Goal: Information Seeking & Learning: Learn about a topic

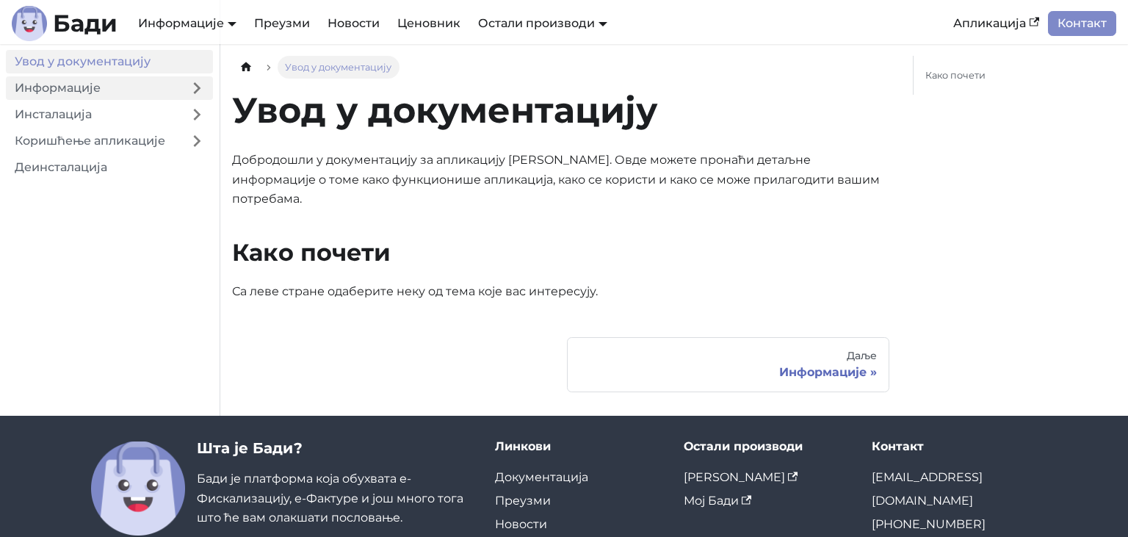
click at [48, 95] on link "Информације" at bounding box center [93, 87] width 175 height 23
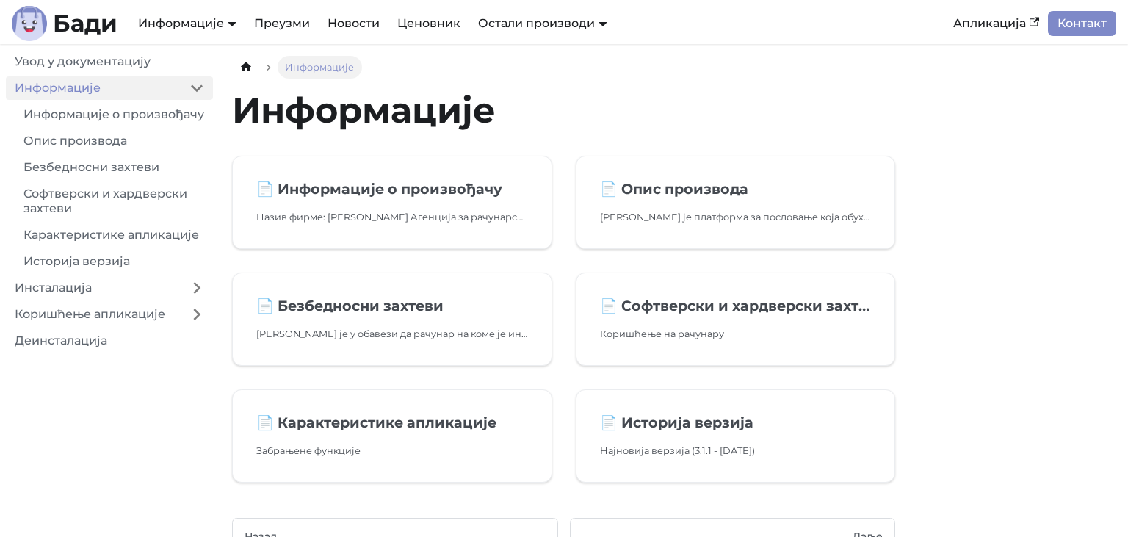
click at [113, 82] on link "Информације" at bounding box center [93, 87] width 175 height 23
click at [692, 191] on h2 "📄️ Опис производа" at bounding box center [736, 189] width 272 height 18
click at [681, 324] on link "📄️ Софтверски и хардверски захтеви Коришћење на рачунару" at bounding box center [736, 318] width 320 height 93
click at [442, 297] on h2 "📄️ Безбедносни захтеви" at bounding box center [392, 306] width 272 height 18
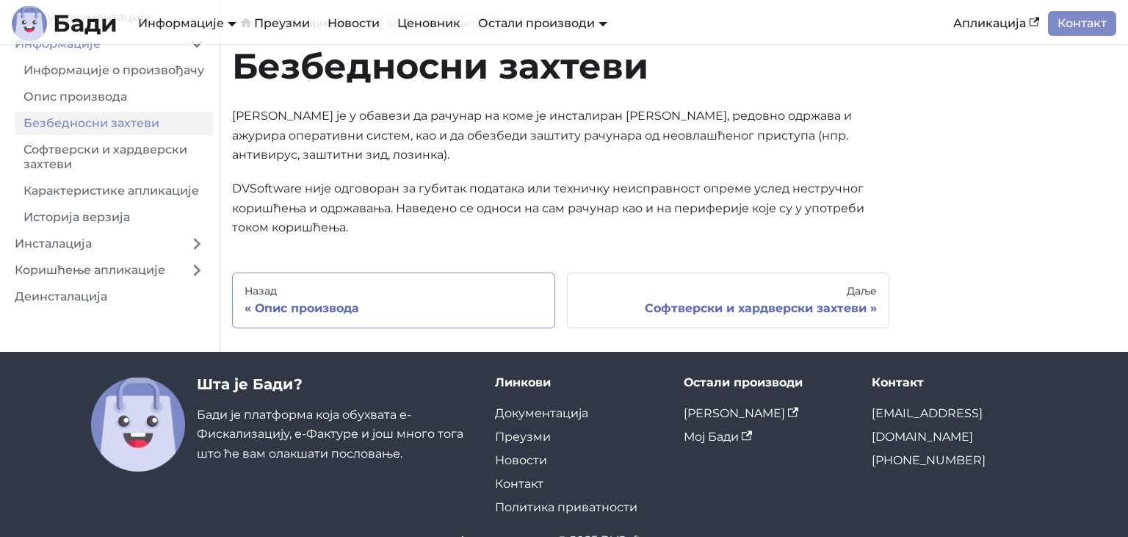
scroll to position [77, 0]
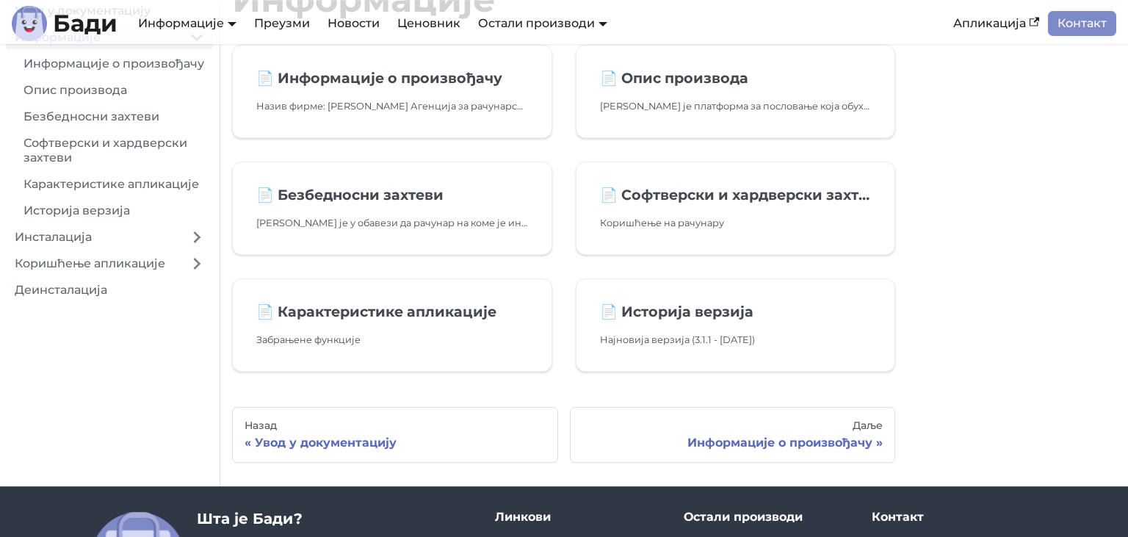
scroll to position [155, 0]
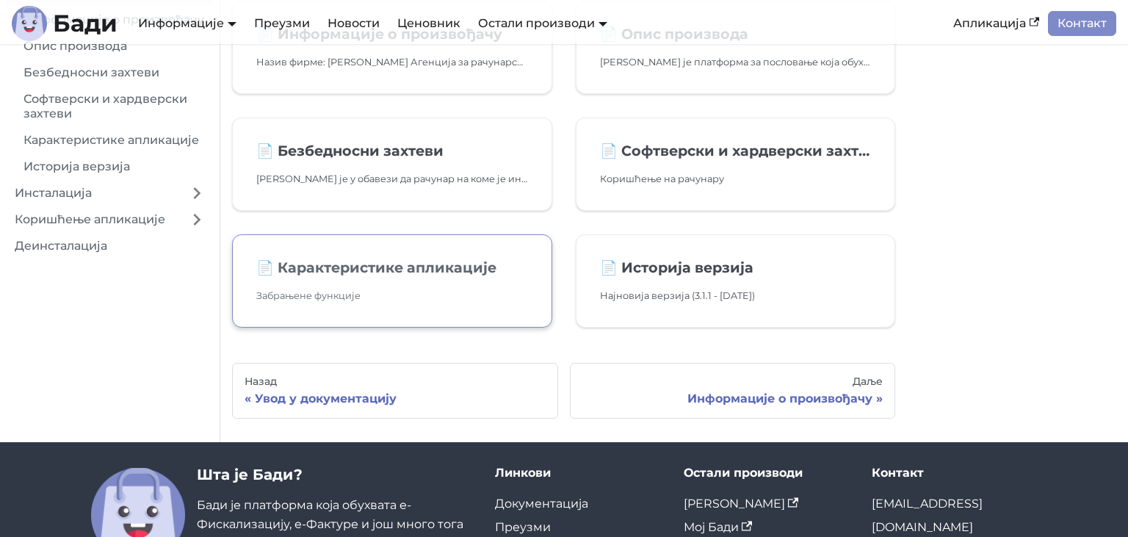
click at [443, 264] on h2 "📄️ Карактеристике апликације" at bounding box center [392, 267] width 272 height 18
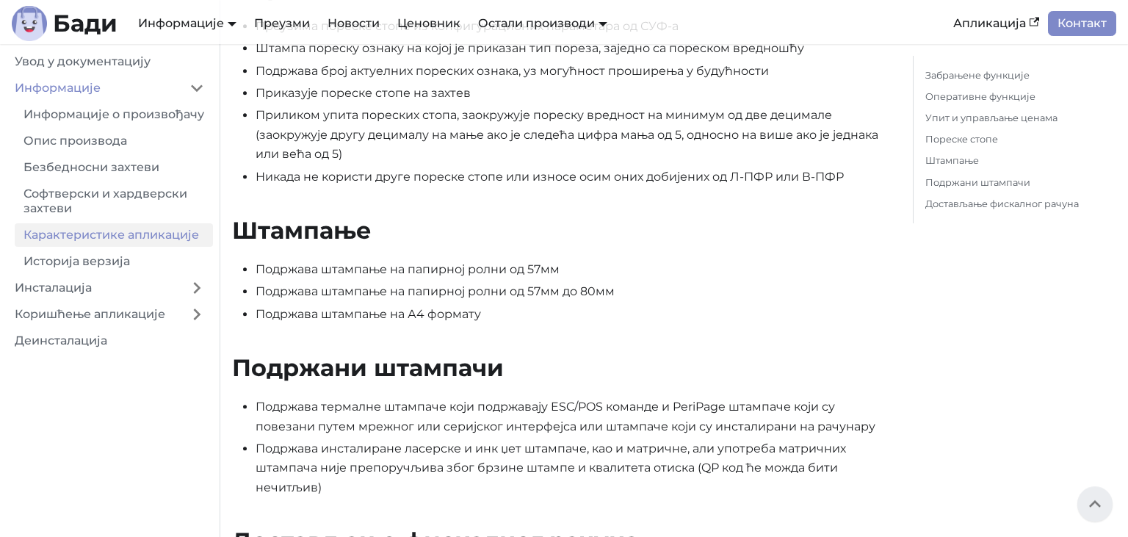
scroll to position [1312, 0]
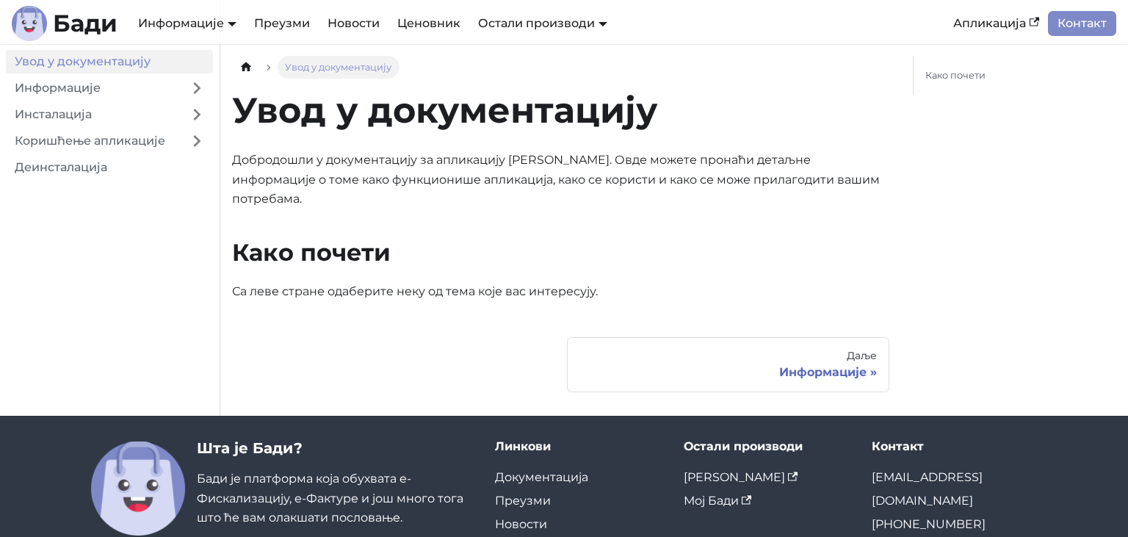
click at [131, 70] on link "Увод у документацију" at bounding box center [109, 61] width 207 height 23
click at [175, 95] on link "Информације" at bounding box center [93, 87] width 175 height 23
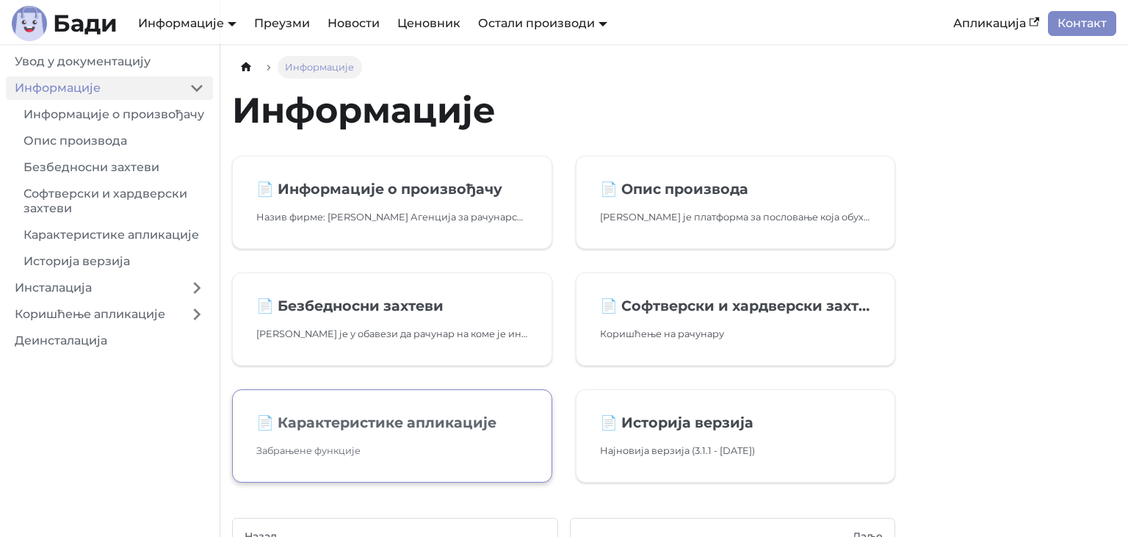
click at [318, 430] on h2 "📄️ Карактеристике апликације" at bounding box center [392, 422] width 272 height 18
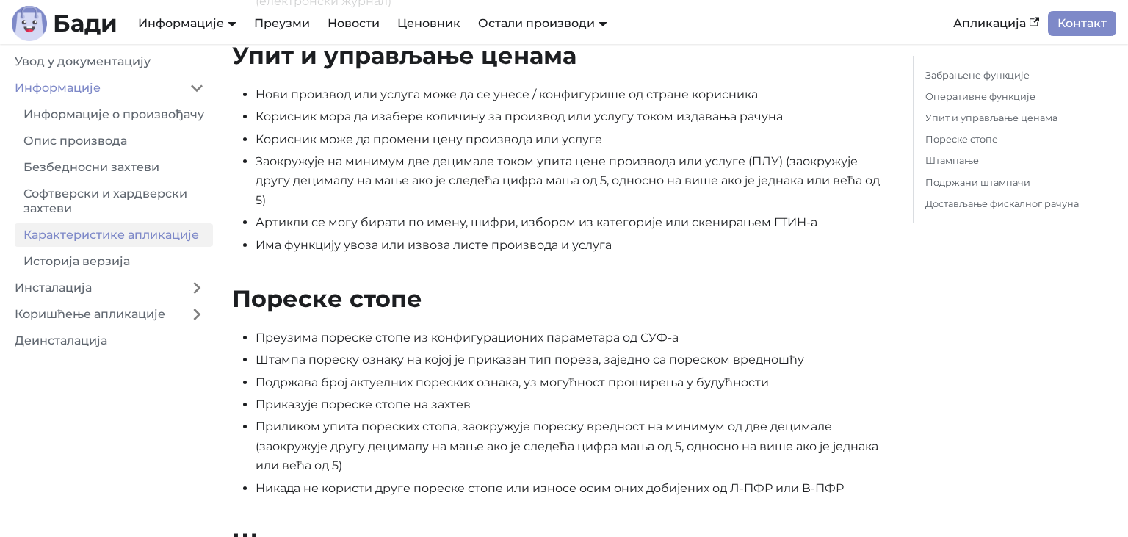
scroll to position [1085, 0]
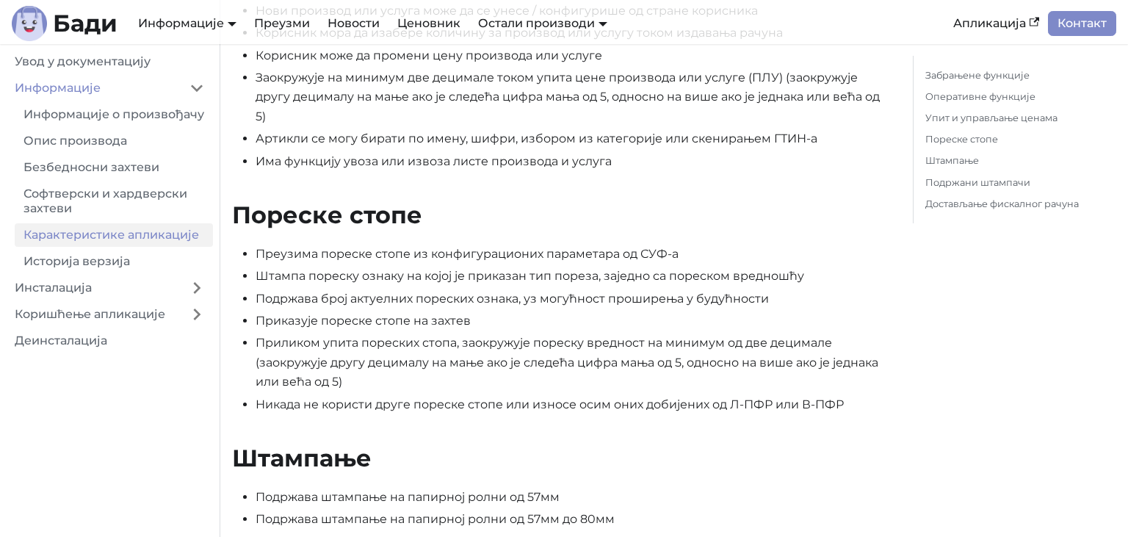
drag, startPoint x: 233, startPoint y: 100, endPoint x: 242, endPoint y: 116, distance: 18.8
click at [213, 89] on button "Collapse sidebar category 'Информације'" at bounding box center [197, 87] width 32 height 23
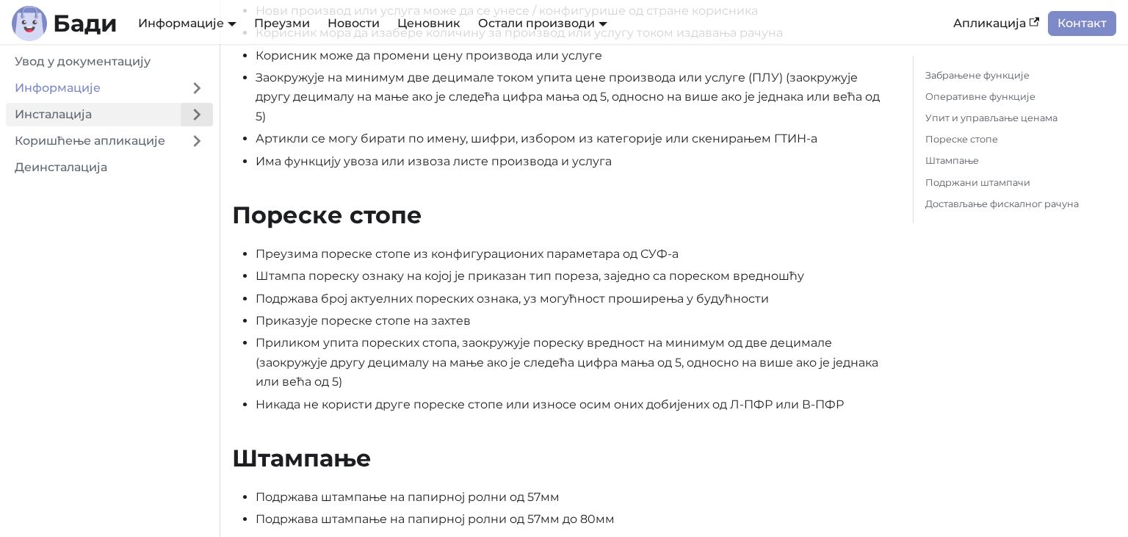
click at [201, 113] on button "Expand sidebar category 'Инсталација'" at bounding box center [197, 114] width 32 height 23
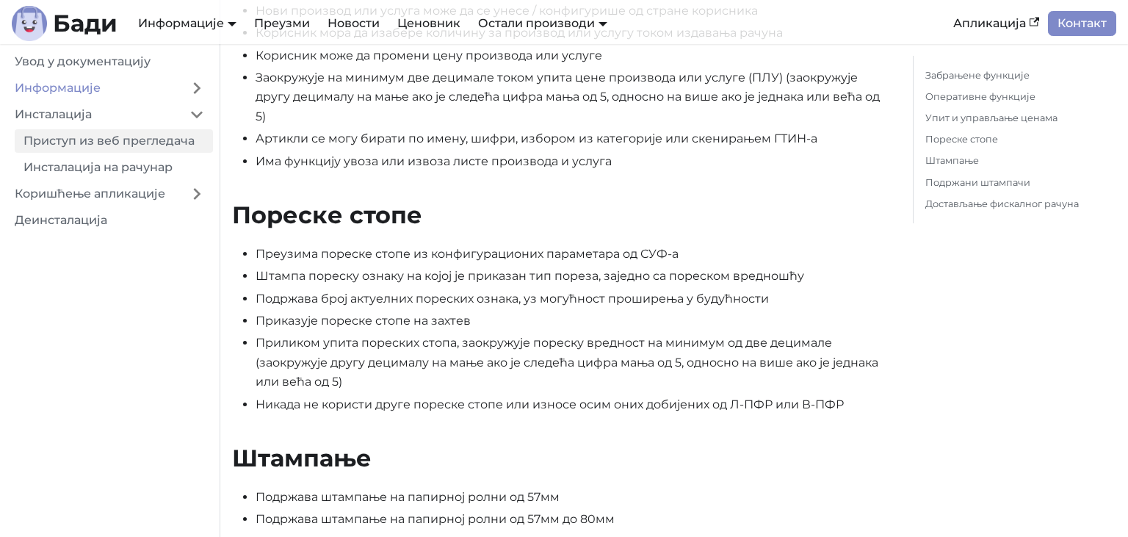
click at [172, 148] on link "Приступ из веб прегледача" at bounding box center [114, 140] width 198 height 23
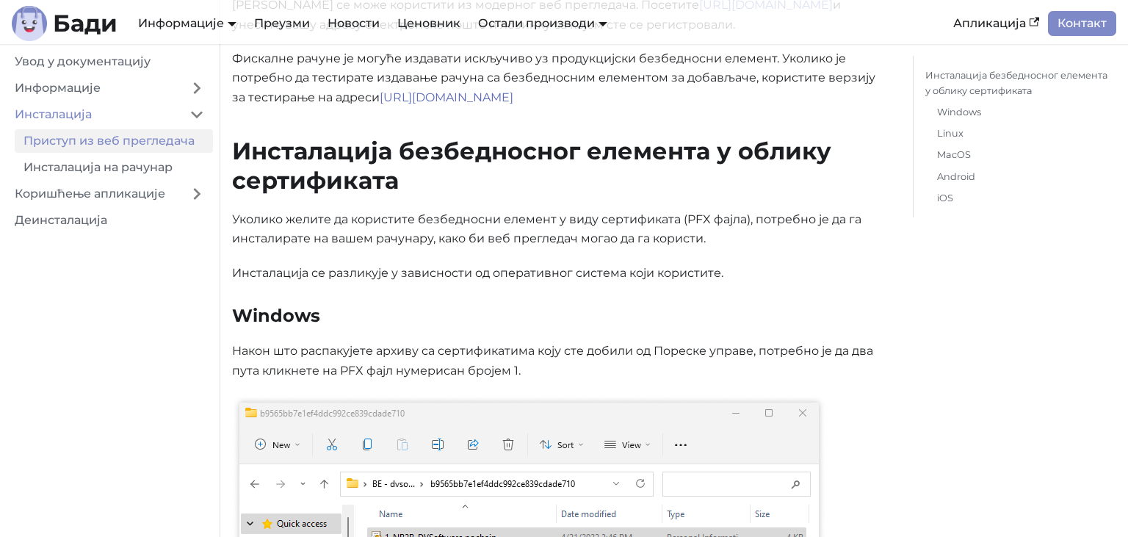
scroll to position [77, 0]
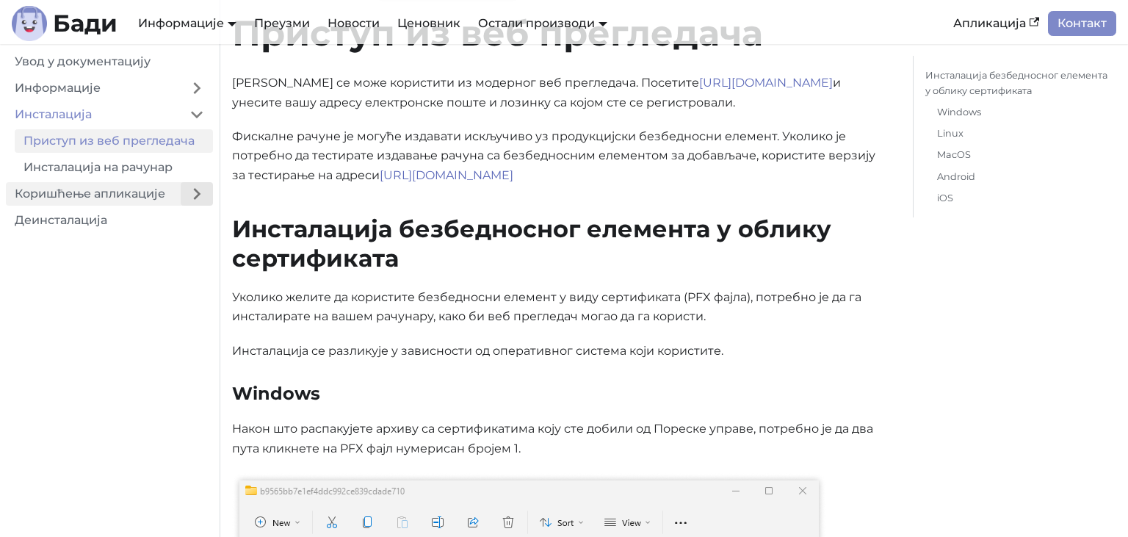
click at [206, 198] on button "Expand sidebar category 'Коришћење апликације'" at bounding box center [197, 193] width 32 height 23
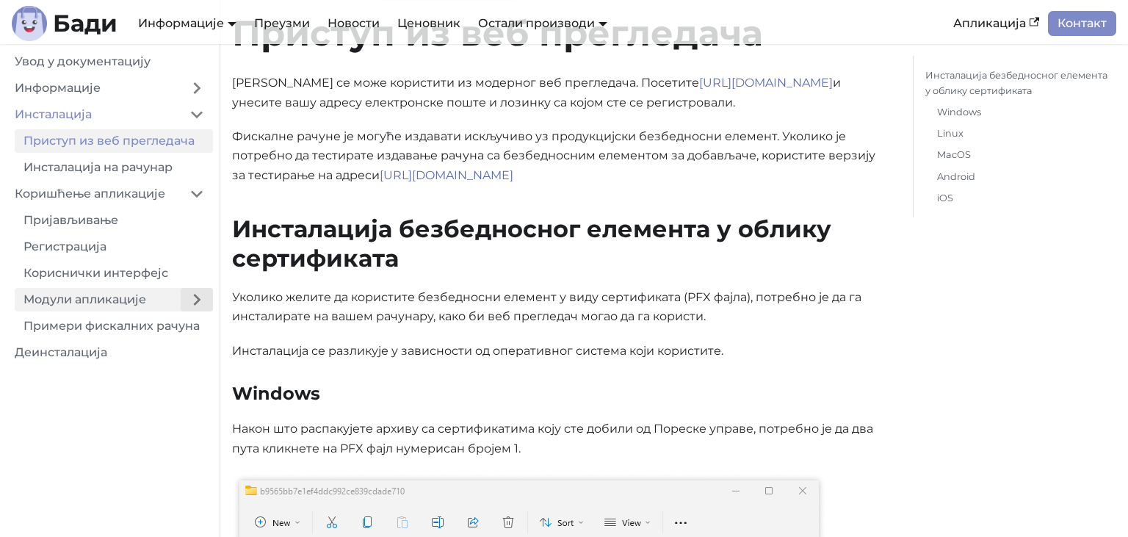
click at [208, 308] on button "Expand sidebar category 'Модули апликације'" at bounding box center [197, 299] width 32 height 23
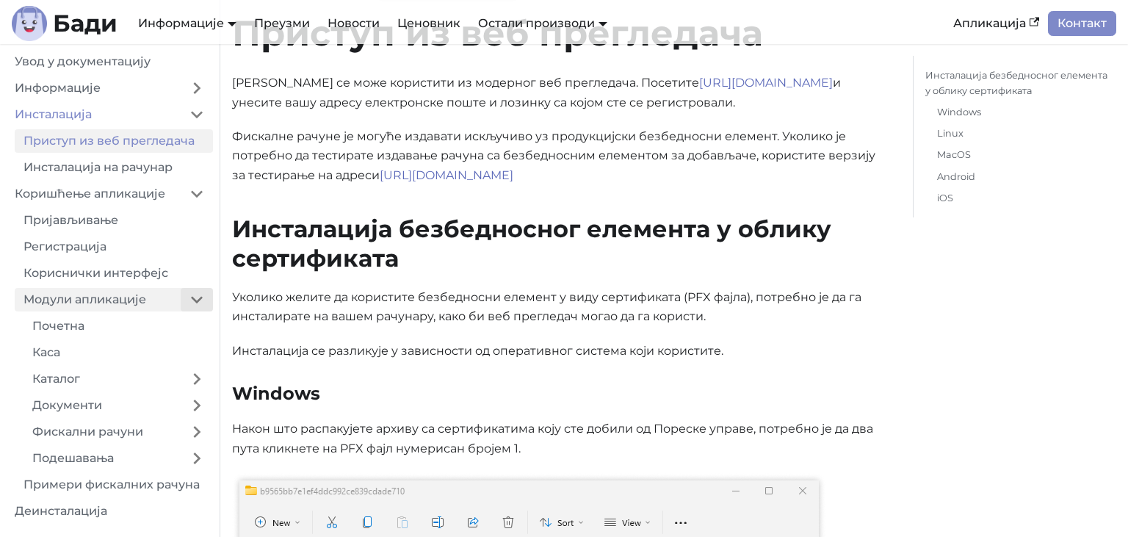
click at [208, 308] on button "Collapse sidebar category 'Модули апликације'" at bounding box center [197, 299] width 32 height 23
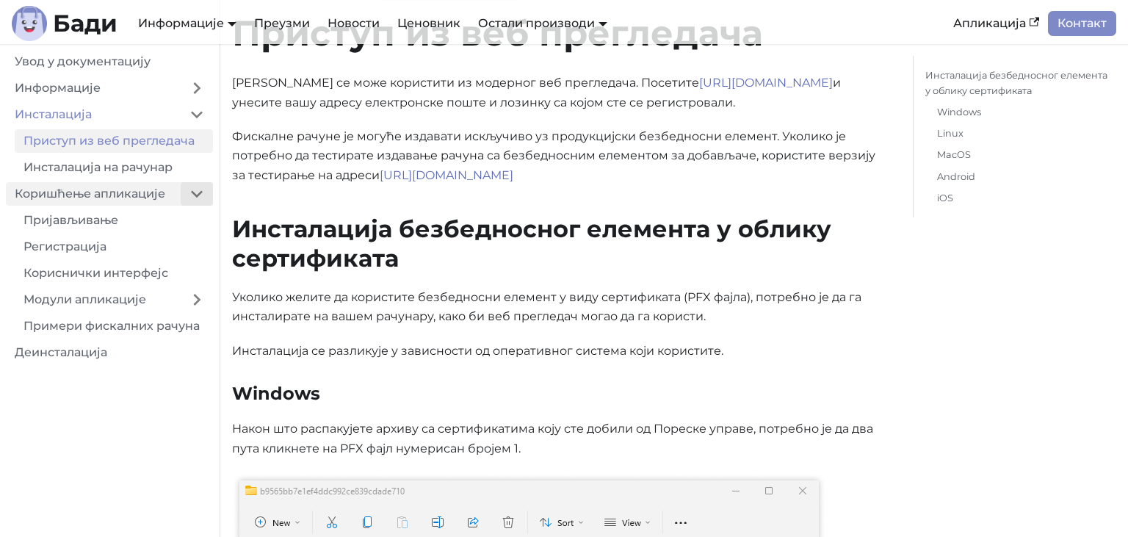
click at [212, 189] on button "Collapse sidebar category 'Коришћење апликације'" at bounding box center [197, 193] width 32 height 23
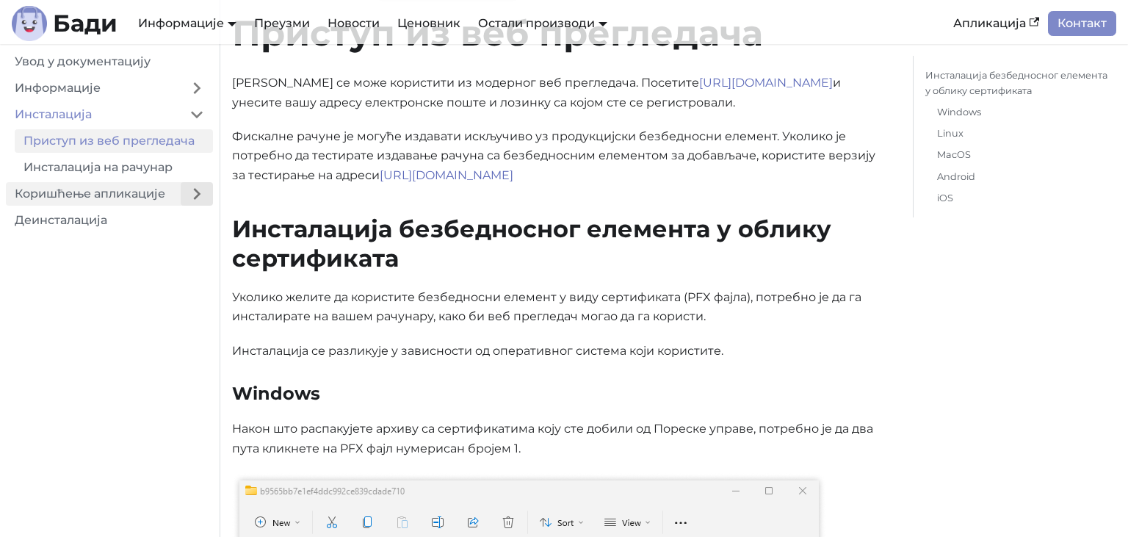
click at [212, 189] on button "Expand sidebar category 'Коришћење апликације'" at bounding box center [197, 193] width 32 height 23
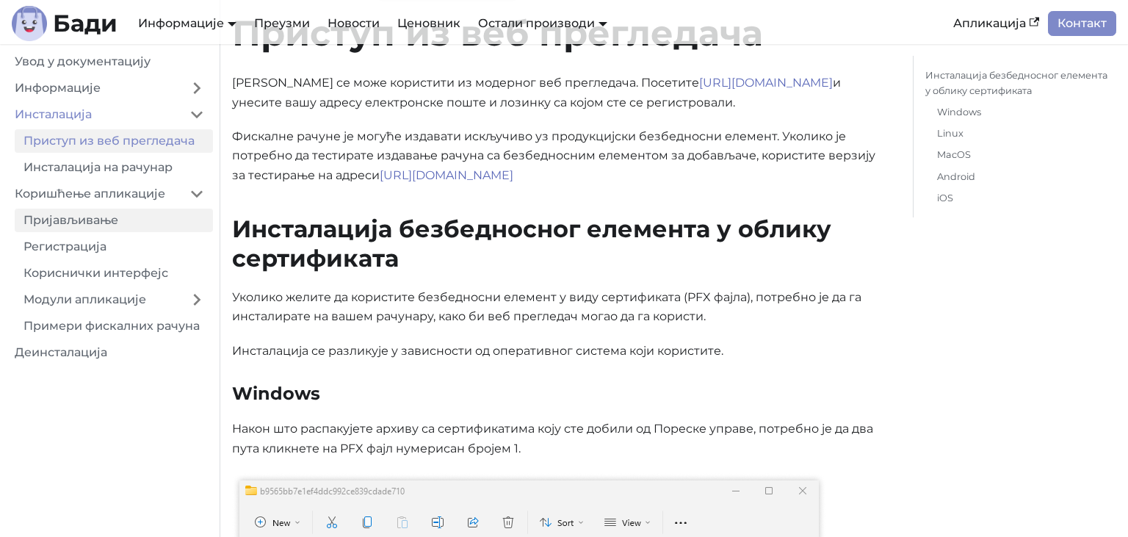
click at [115, 221] on link "Пријављивање" at bounding box center [114, 219] width 198 height 23
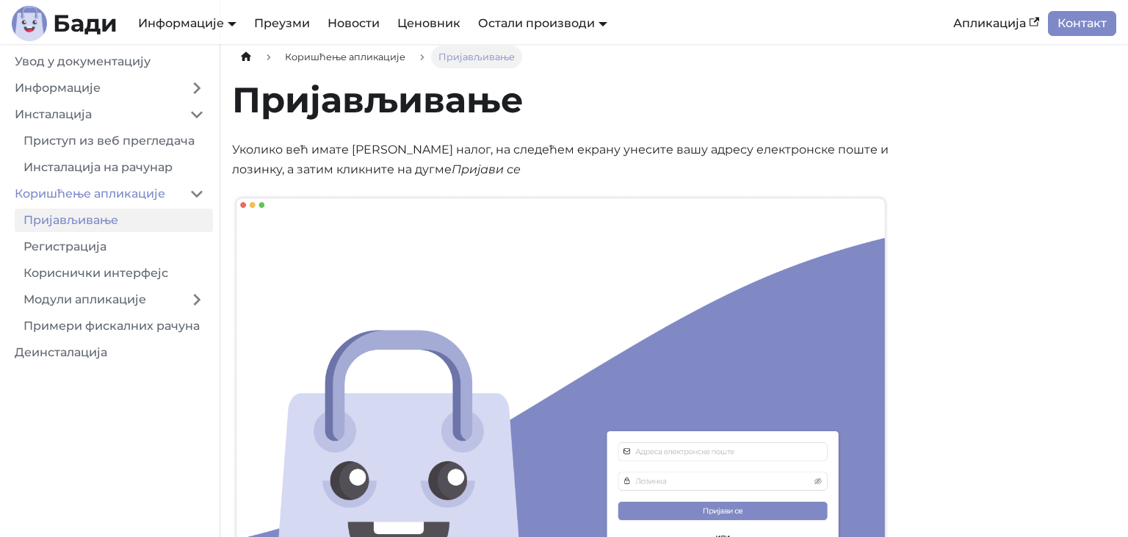
scroll to position [10, 0]
click at [137, 256] on link "Регистрација" at bounding box center [114, 246] width 198 height 23
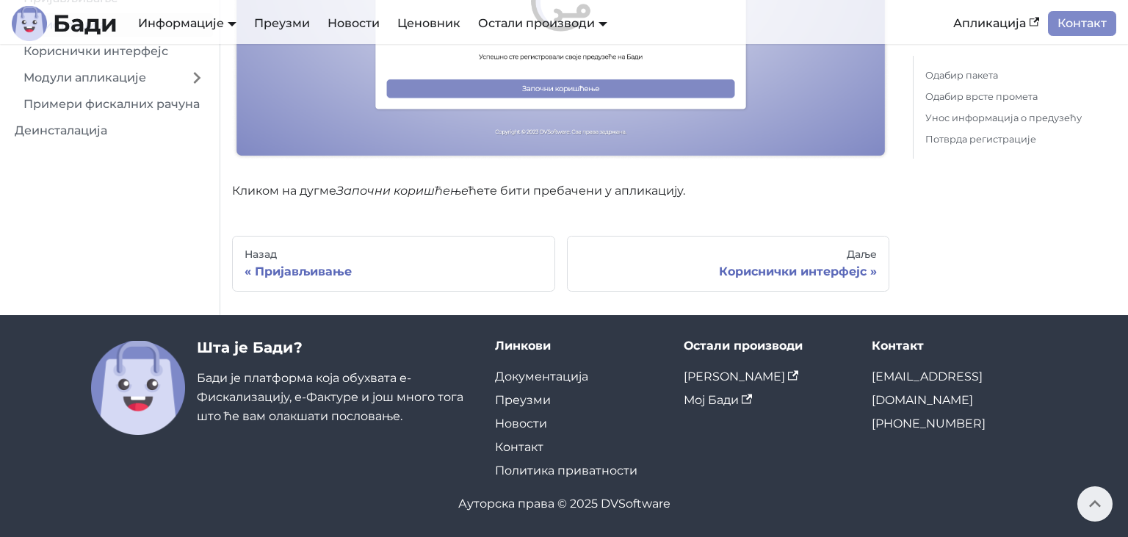
scroll to position [2630, 0]
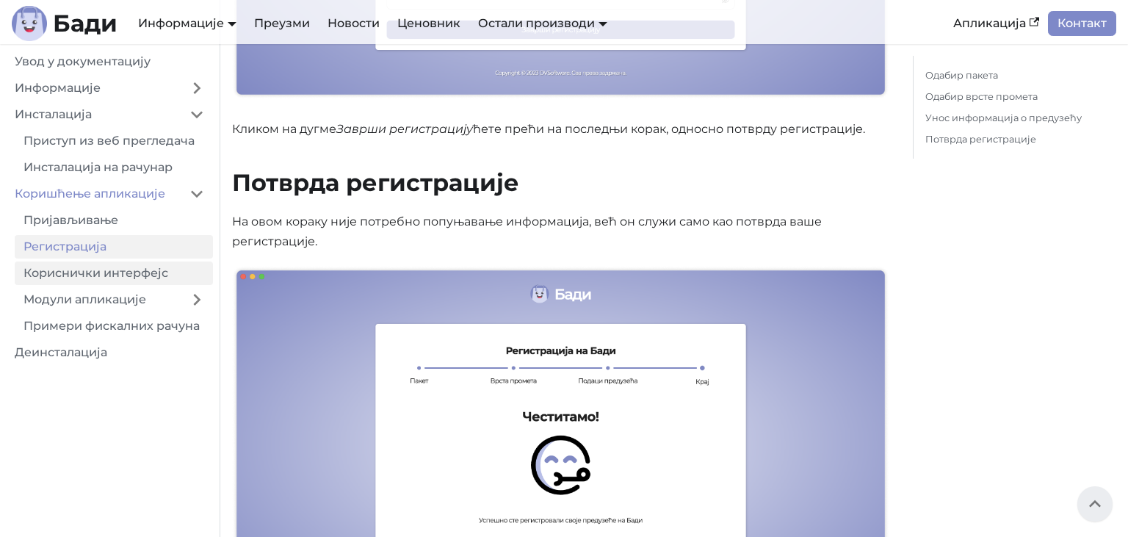
click at [166, 280] on link "Кориснички интерфејс" at bounding box center [114, 272] width 198 height 23
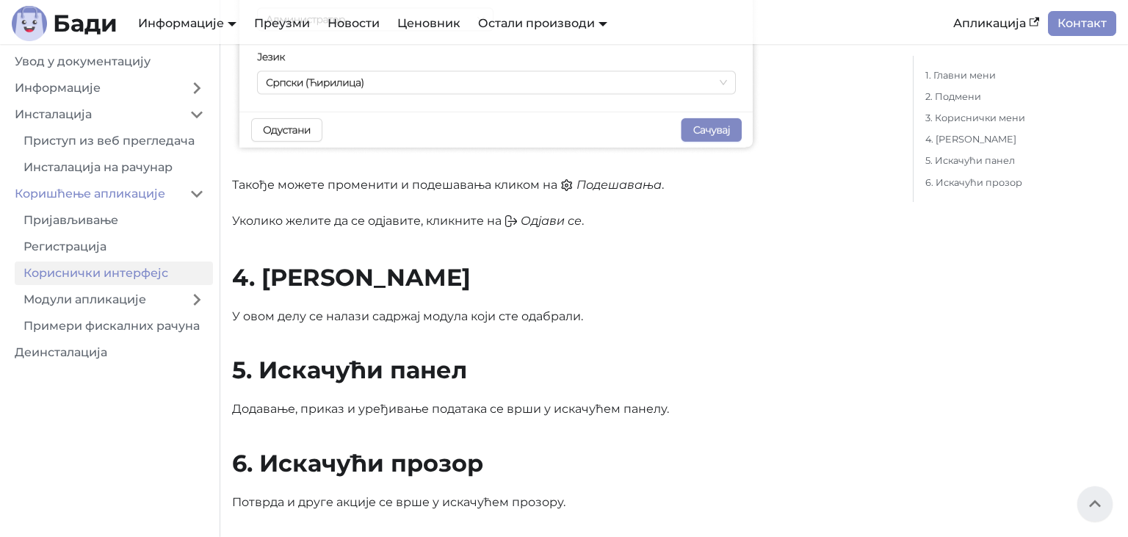
scroll to position [1240, 0]
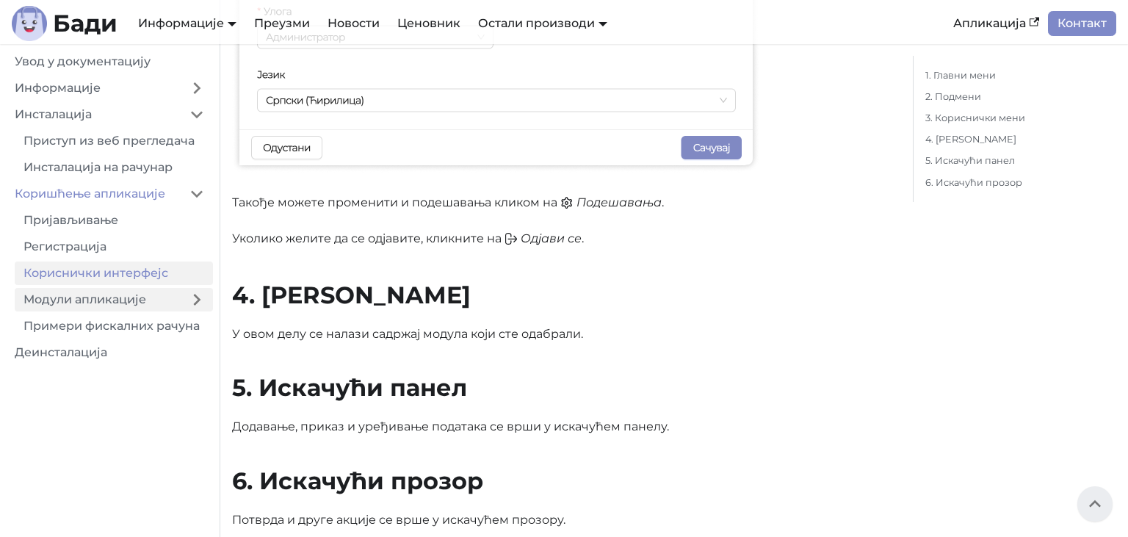
click at [138, 302] on link "Модули апликације" at bounding box center [98, 299] width 166 height 23
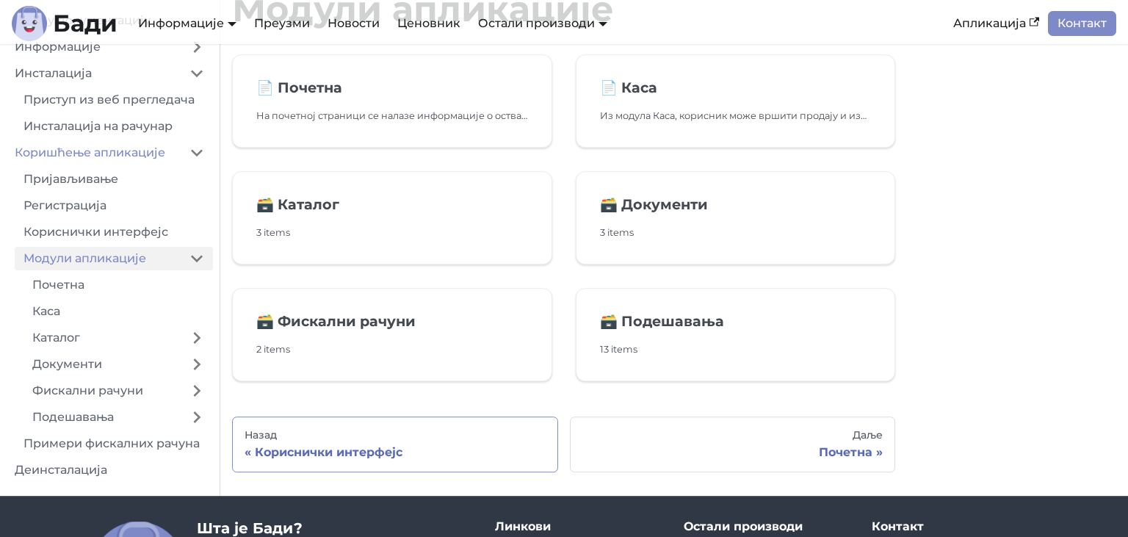
scroll to position [77, 0]
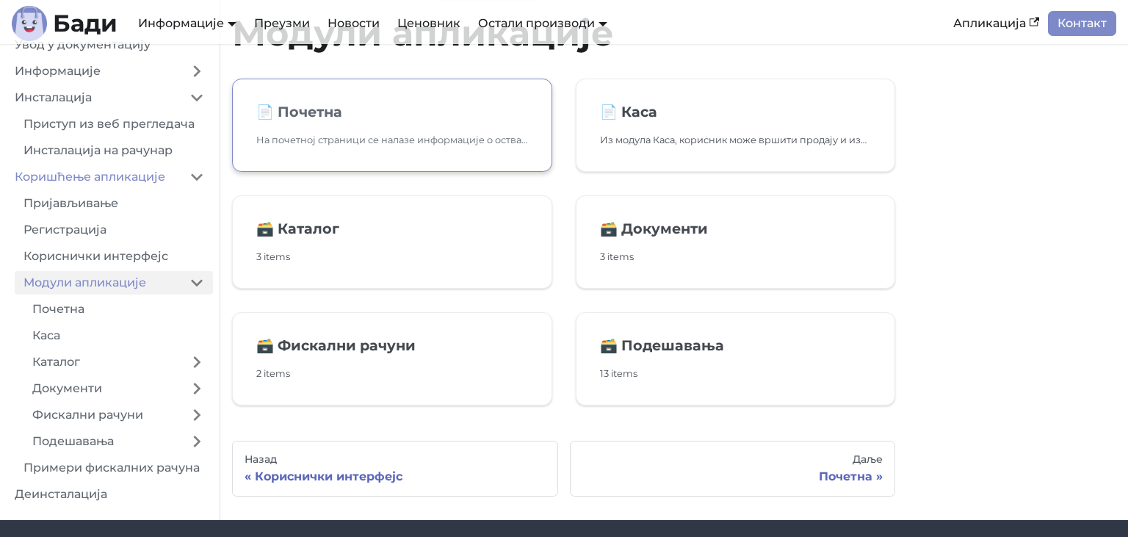
click at [354, 108] on h2 "📄️ Почетна" at bounding box center [392, 112] width 272 height 18
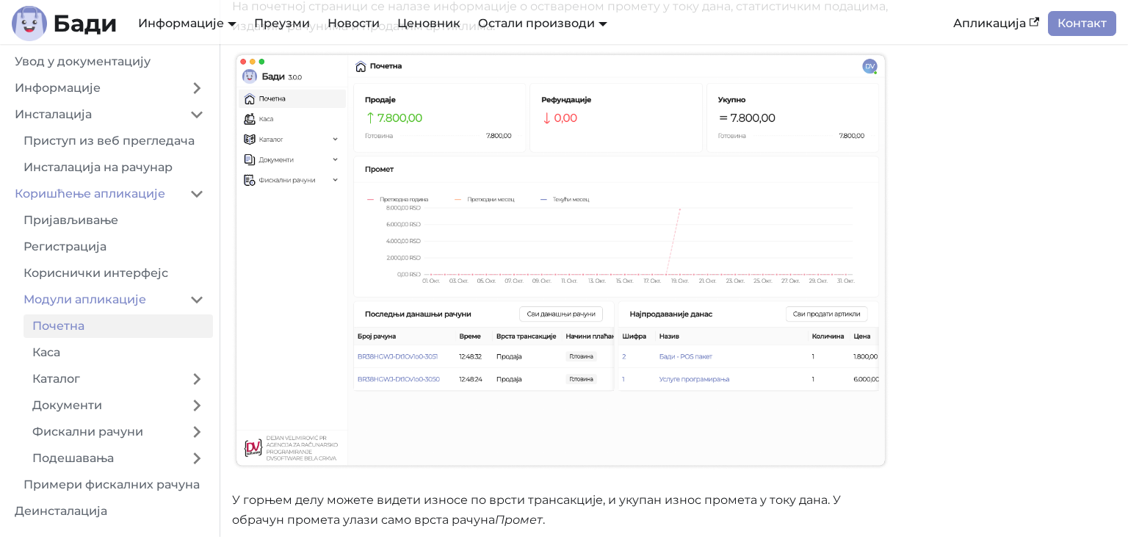
scroll to position [155, 0]
click at [90, 348] on link "Каса" at bounding box center [117, 352] width 189 height 23
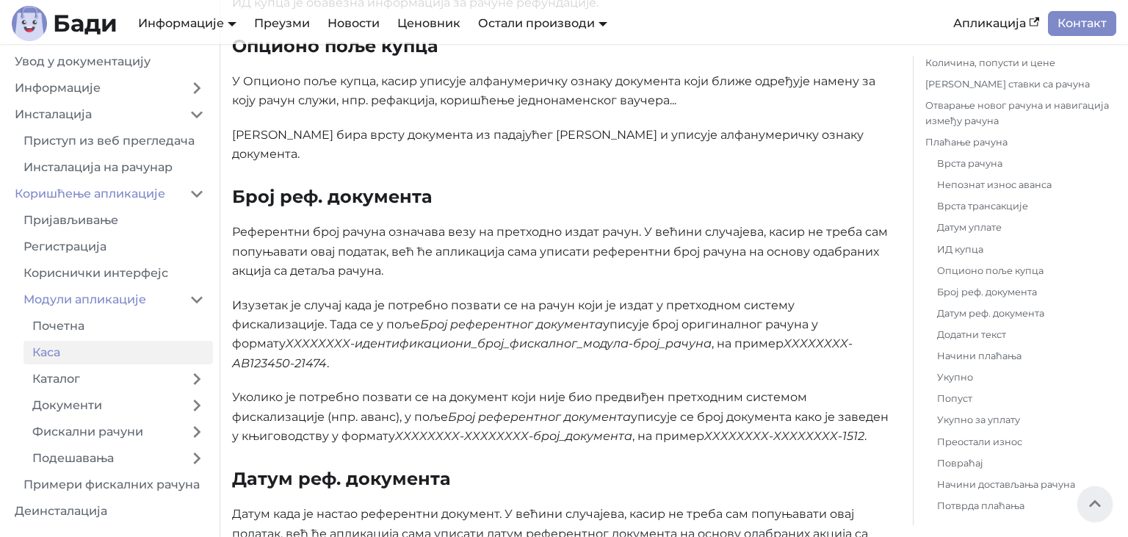
scroll to position [4806, 0]
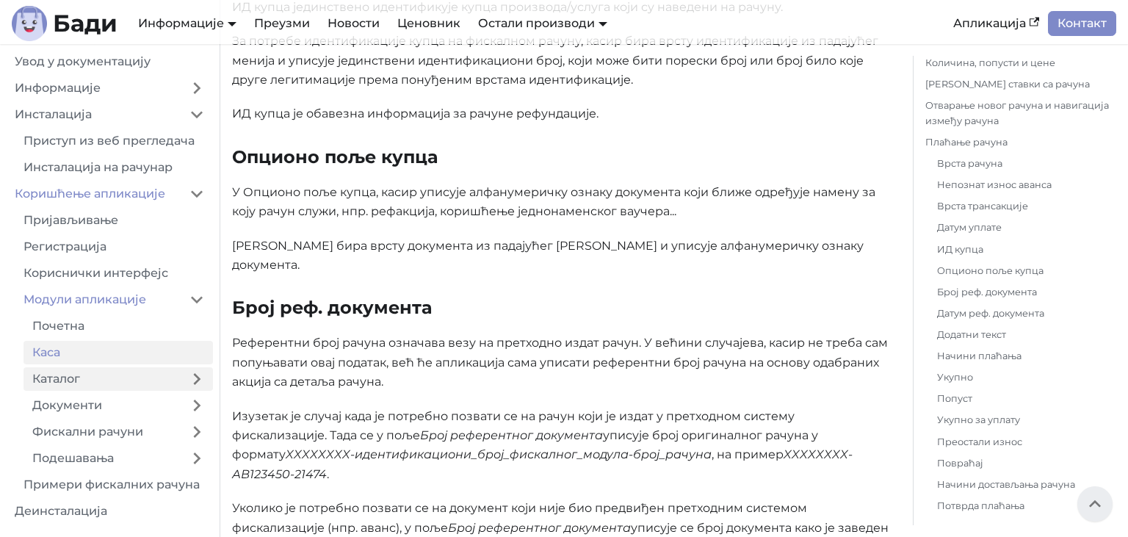
click at [81, 380] on link "Каталог" at bounding box center [101, 378] width 157 height 23
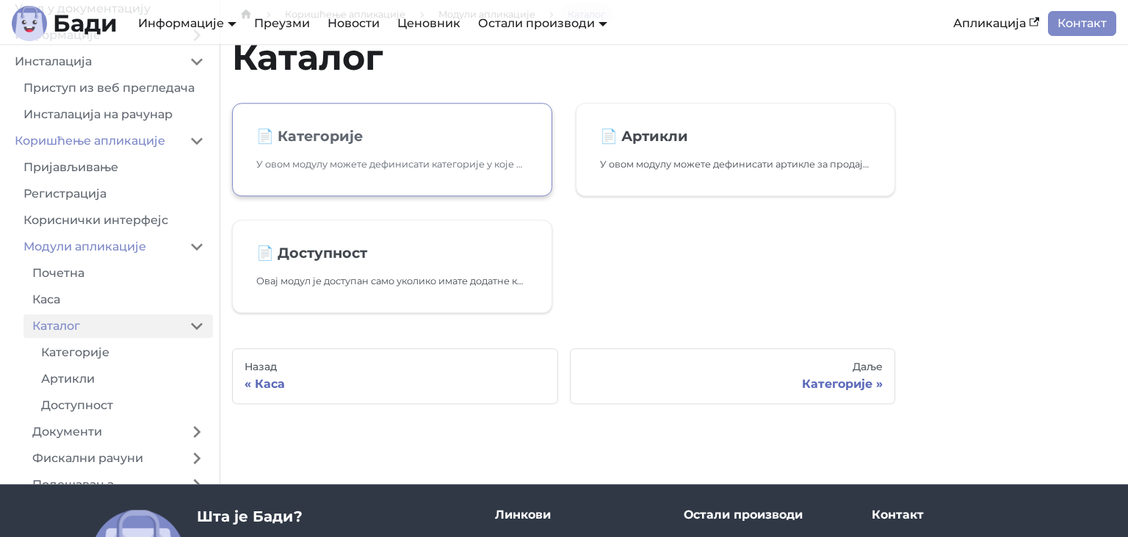
scroll to position [77, 0]
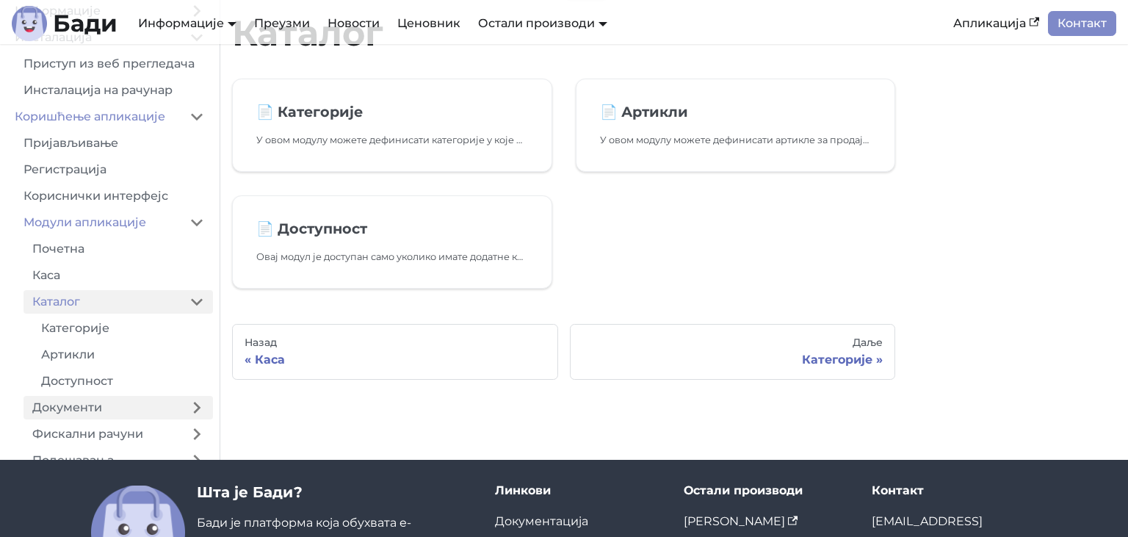
click at [157, 405] on link "Документи" at bounding box center [101, 407] width 157 height 23
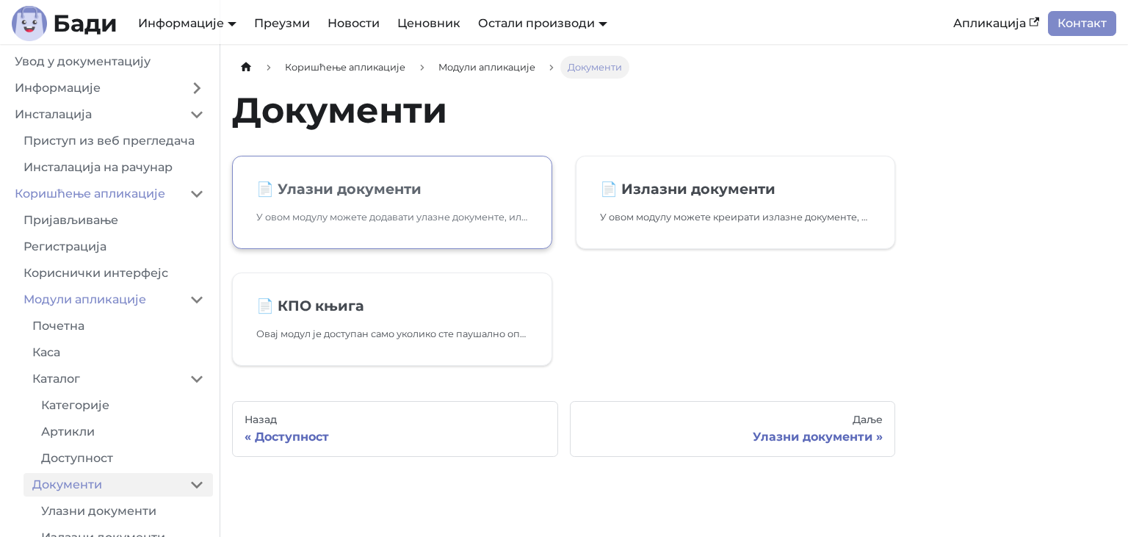
click at [431, 179] on link "📄️ Улазни документи У овом модулу можете додавати улазне документе, или их прим…" at bounding box center [392, 202] width 320 height 93
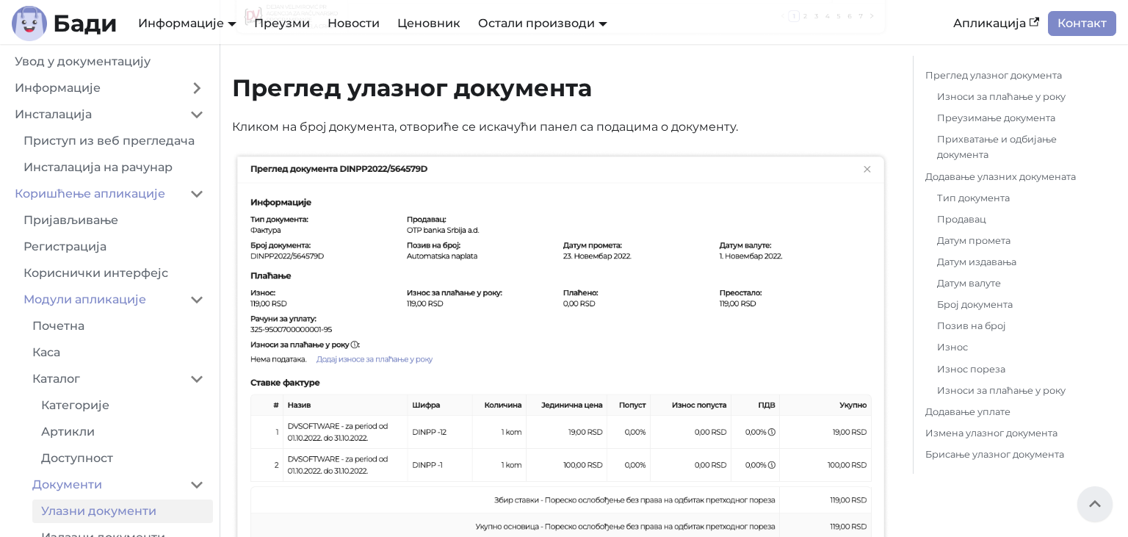
scroll to position [84, 0]
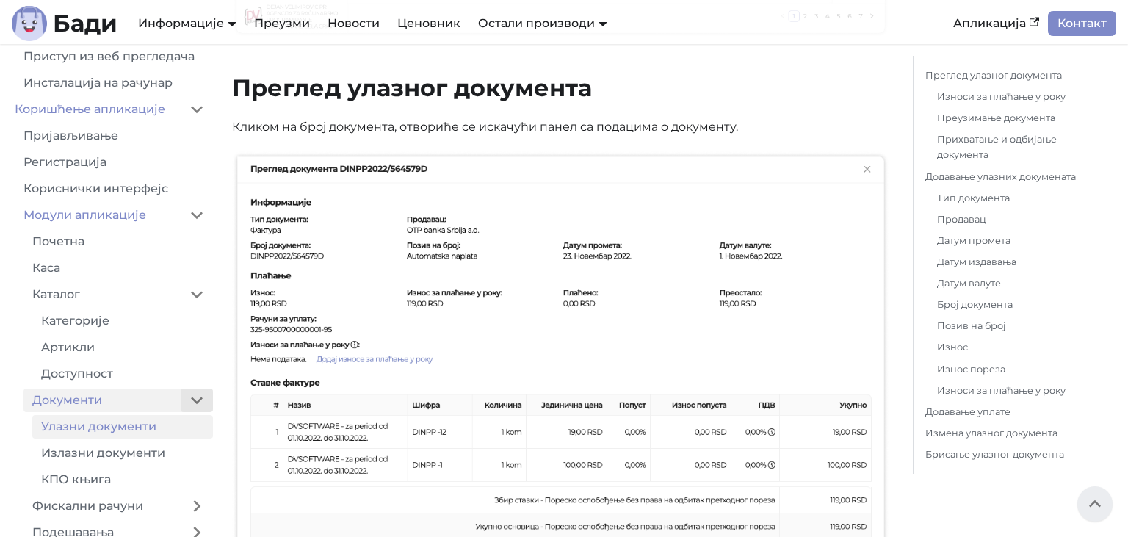
click at [202, 402] on button "Collapse sidebar category 'Документи'" at bounding box center [197, 399] width 32 height 23
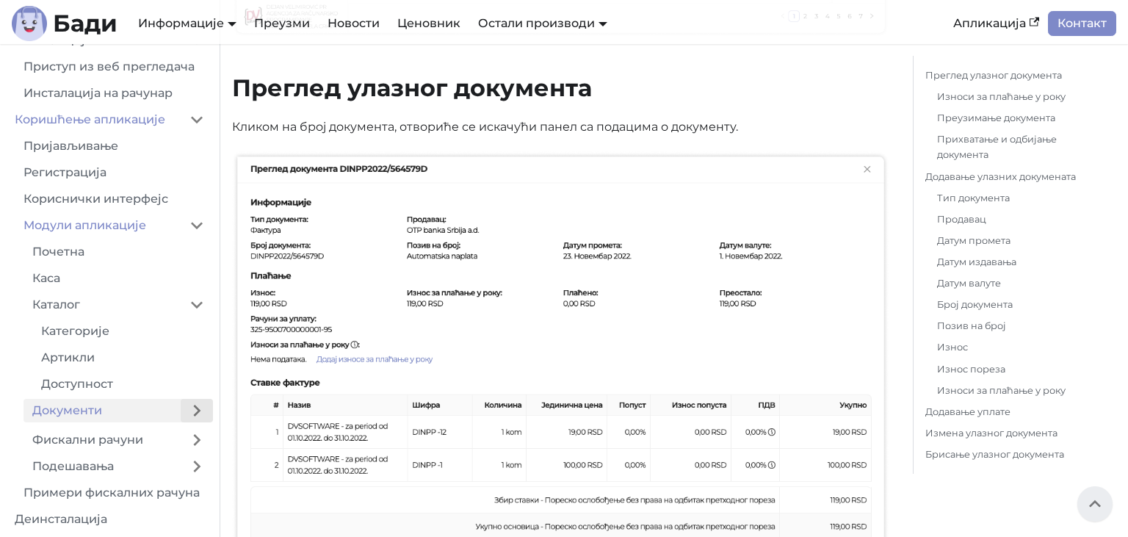
scroll to position [70, 0]
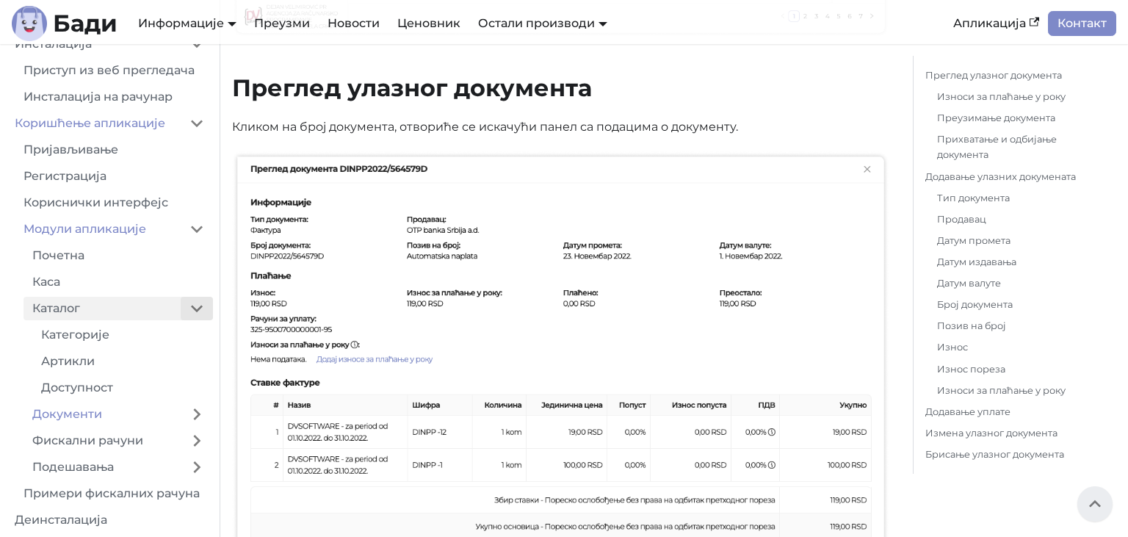
click at [208, 311] on button "Collapse sidebar category 'Каталог'" at bounding box center [197, 308] width 32 height 23
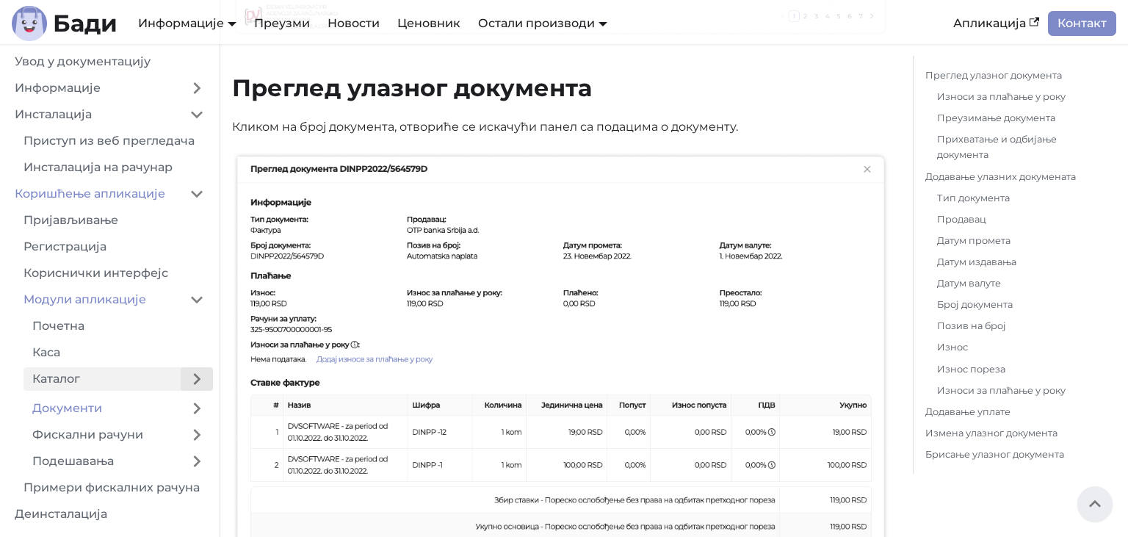
scroll to position [0, 0]
click at [82, 383] on link "Каталог" at bounding box center [101, 378] width 157 height 23
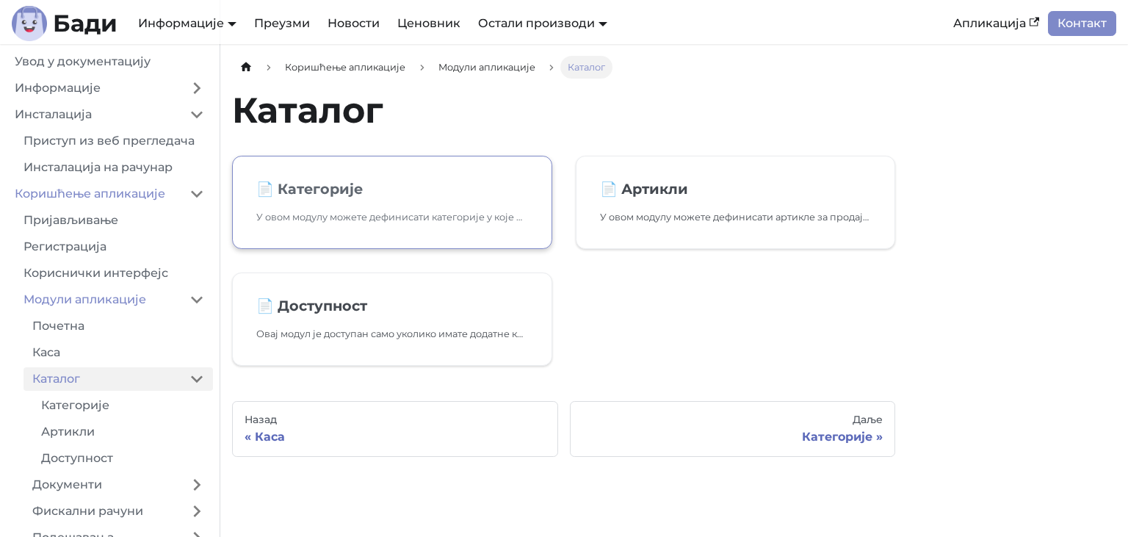
click at [448, 225] on link "📄️ Категорије У овом модулу можете дефинисати категорије у које ћете сврставати…" at bounding box center [392, 202] width 320 height 93
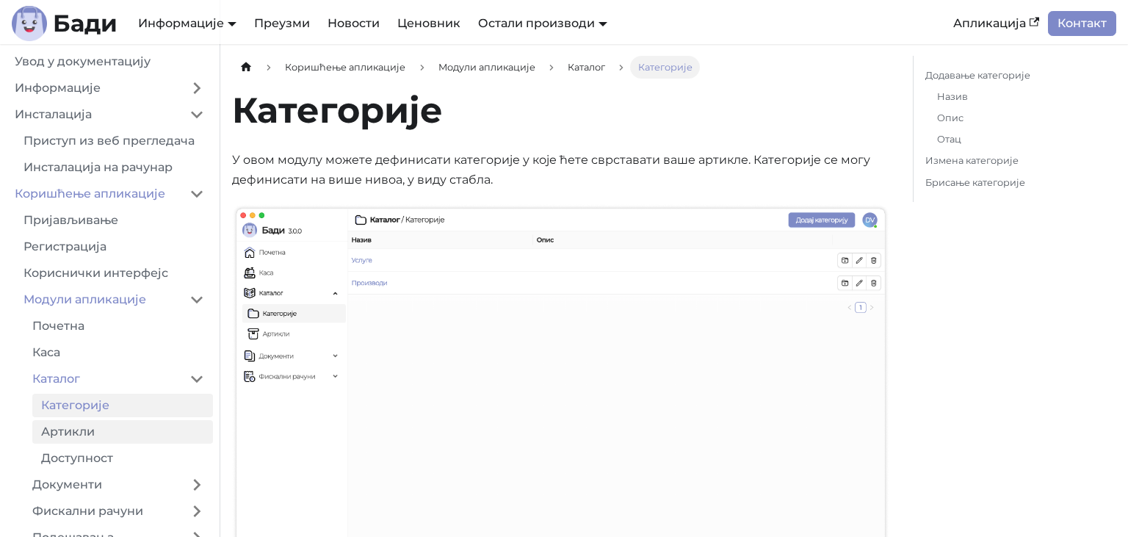
click at [69, 429] on link "Артикли" at bounding box center [122, 431] width 181 height 23
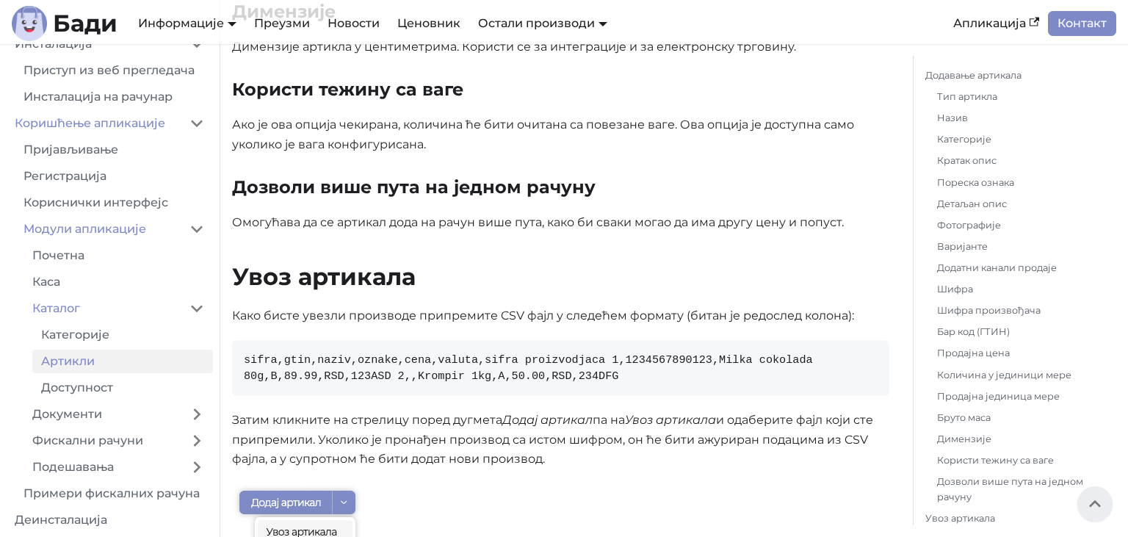
scroll to position [4186, 0]
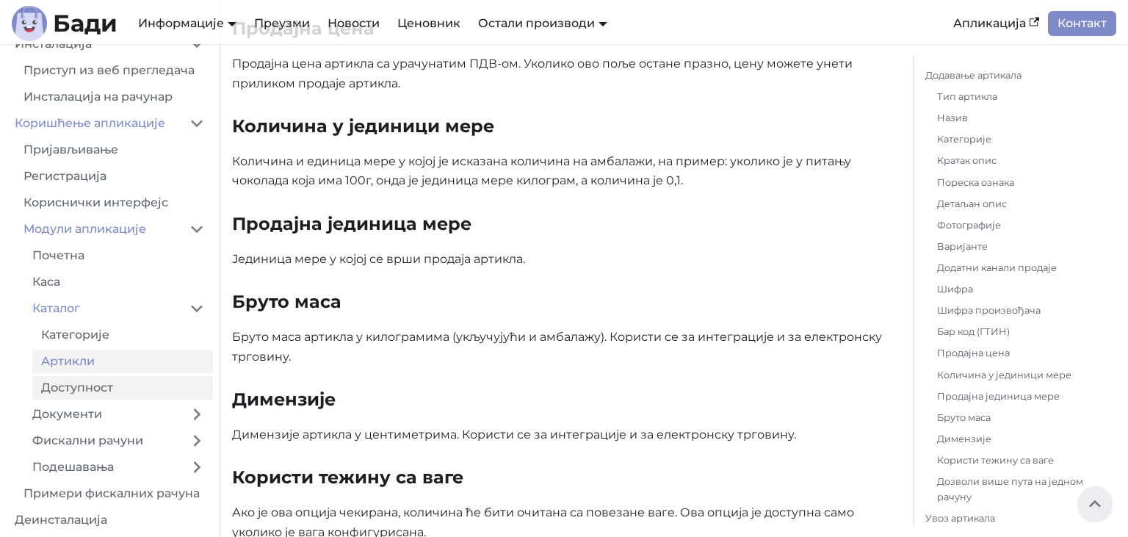
click at [74, 394] on link "Доступност" at bounding box center [122, 387] width 181 height 23
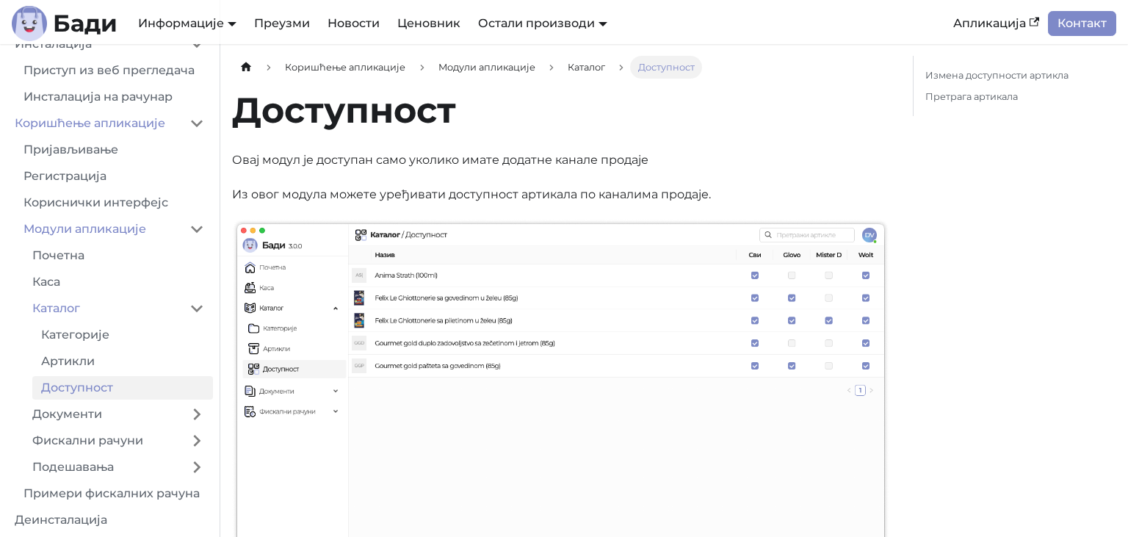
drag, startPoint x: 476, startPoint y: 374, endPoint x: 579, endPoint y: 529, distance: 186.3
click at [487, 404] on img at bounding box center [560, 428] width 657 height 419
click at [137, 412] on link "Документи" at bounding box center [101, 413] width 157 height 23
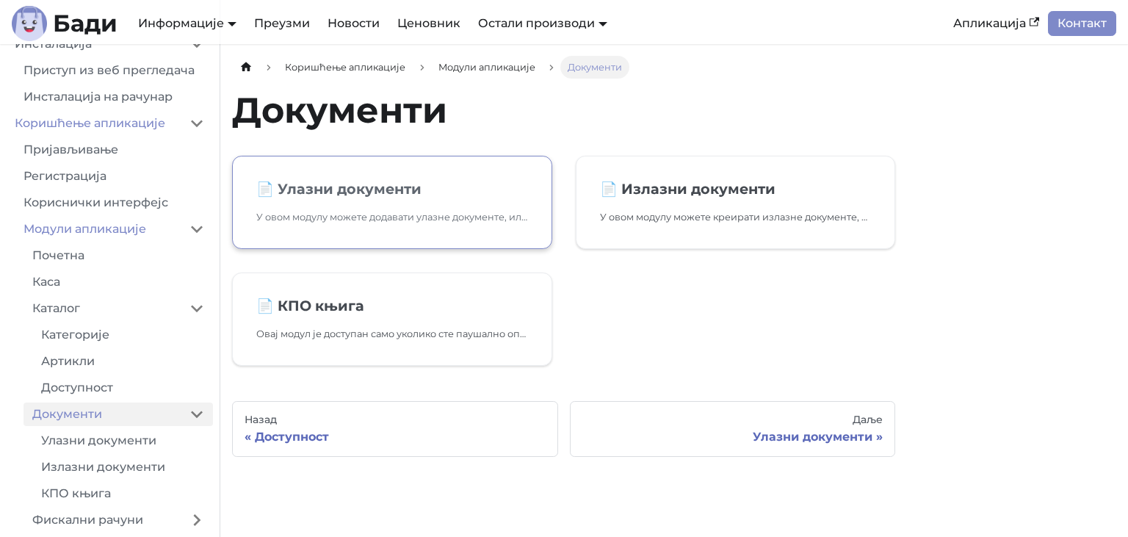
click at [416, 200] on link "📄️ Улазни документи У овом модулу можете додавати улазне документе, или их прим…" at bounding box center [392, 202] width 320 height 93
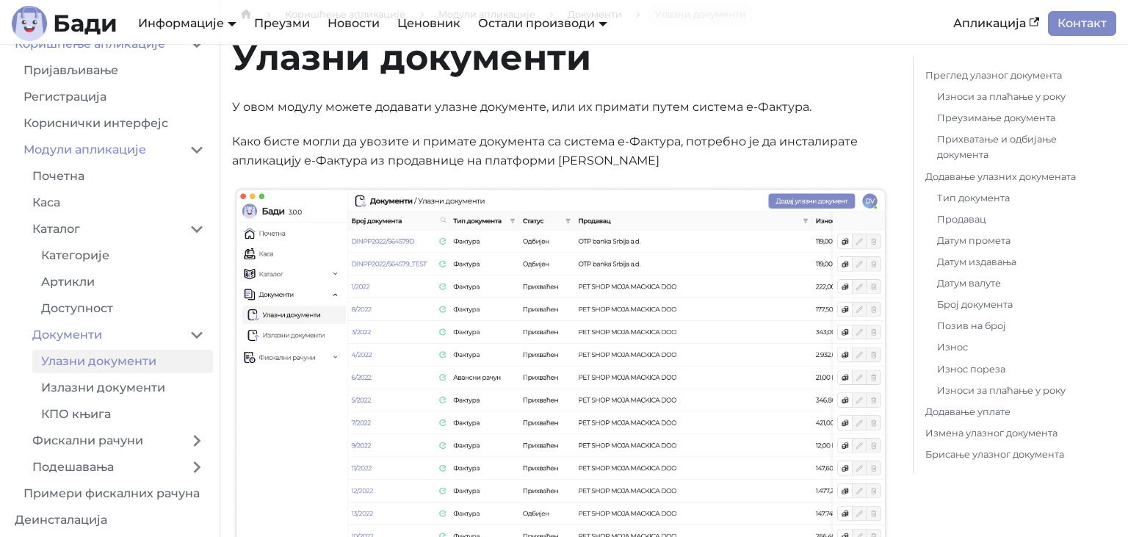
scroll to position [77, 0]
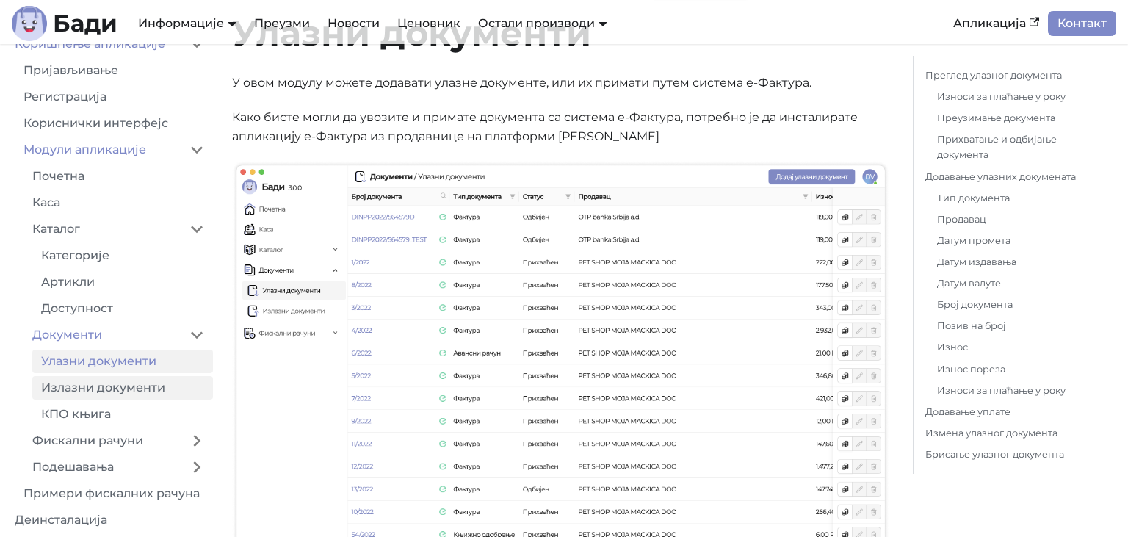
click at [63, 388] on link "Излазни документи" at bounding box center [122, 387] width 181 height 23
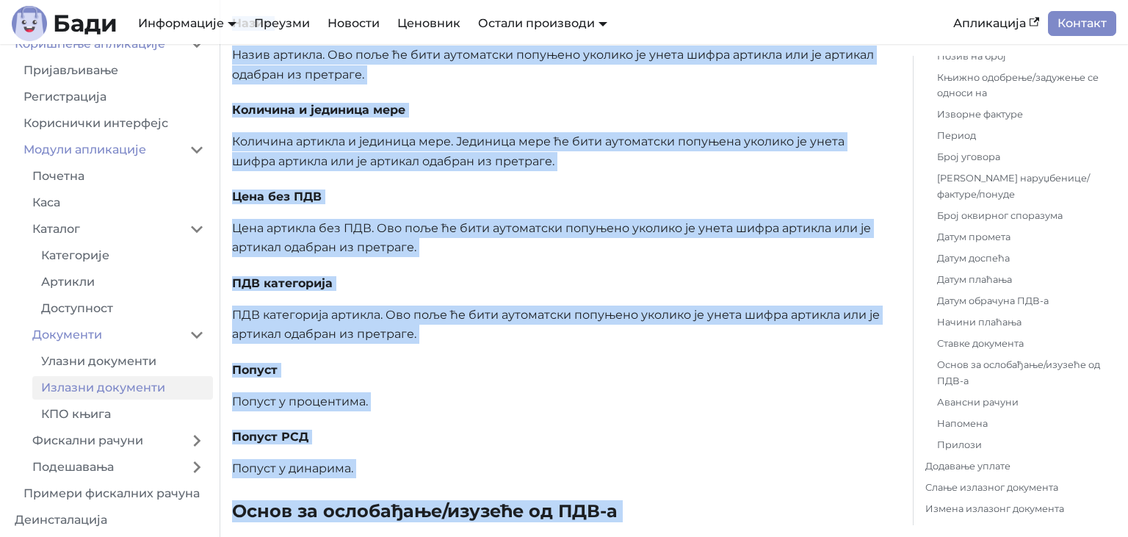
scroll to position [4262, 0]
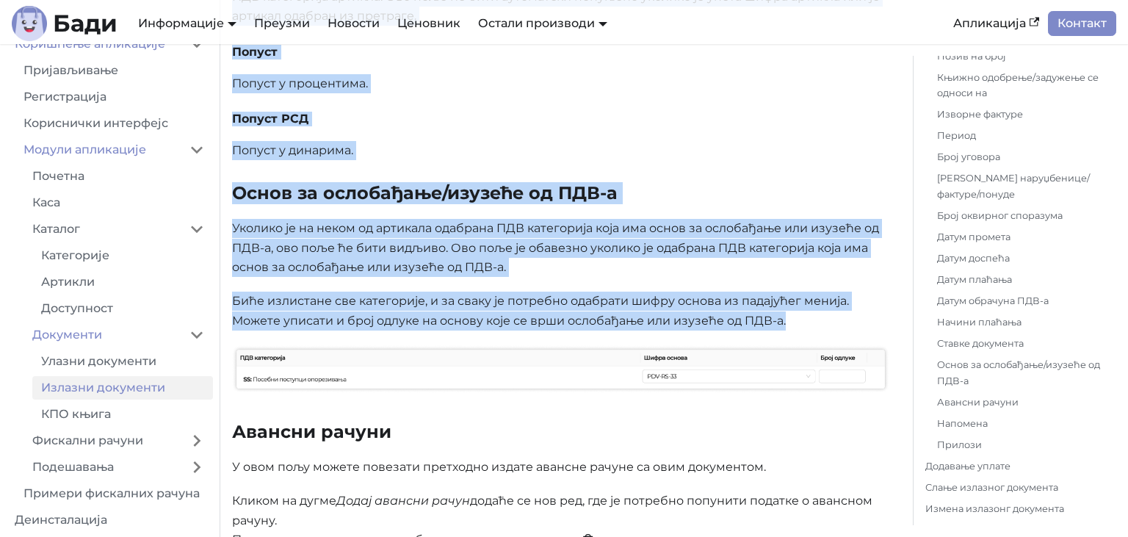
drag, startPoint x: 232, startPoint y: 197, endPoint x: 847, endPoint y: 316, distance: 626.6
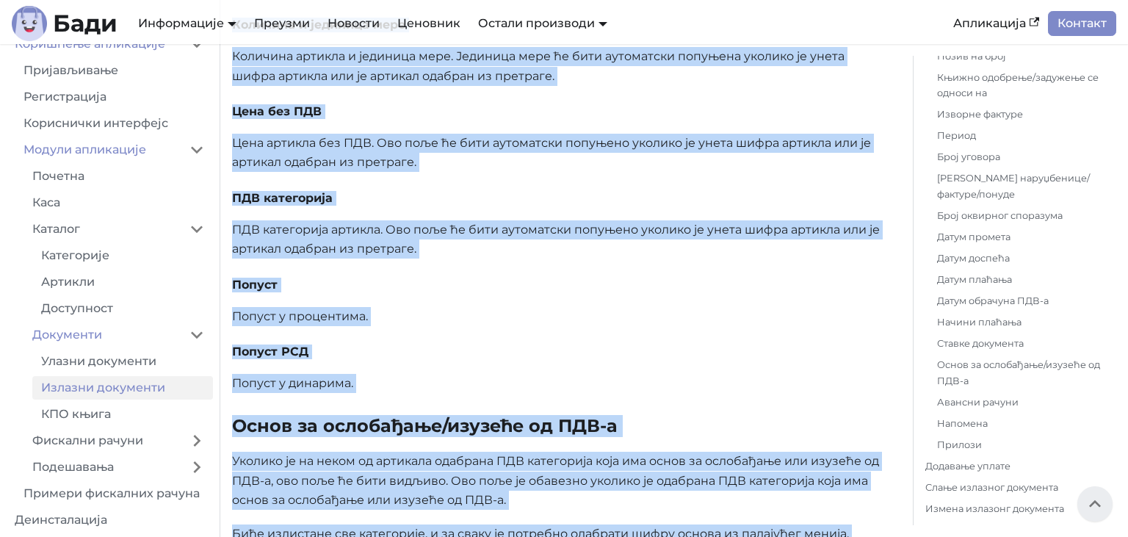
scroll to position [3641, 0]
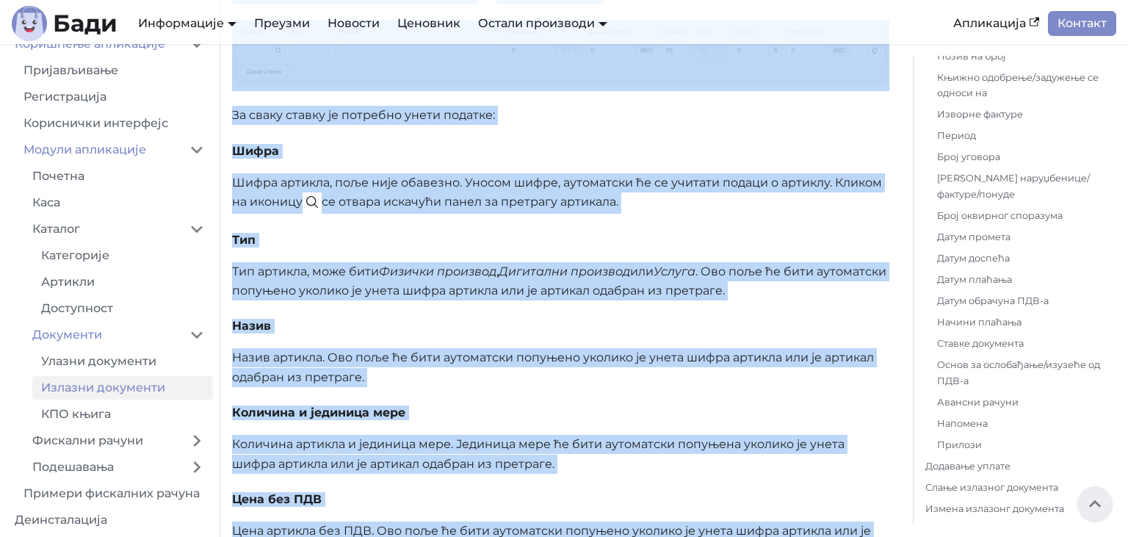
click at [470, 177] on p "Шифра артикла, поље није обавезно. Уносом шифре, аутоматски ће се учитати подац…" at bounding box center [560, 193] width 657 height 41
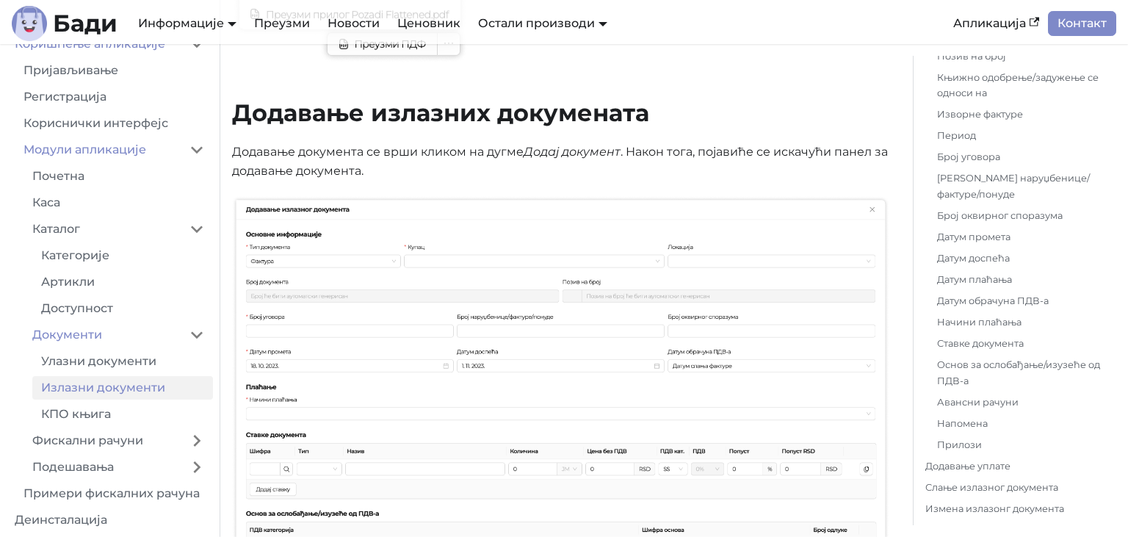
scroll to position [1548, 0]
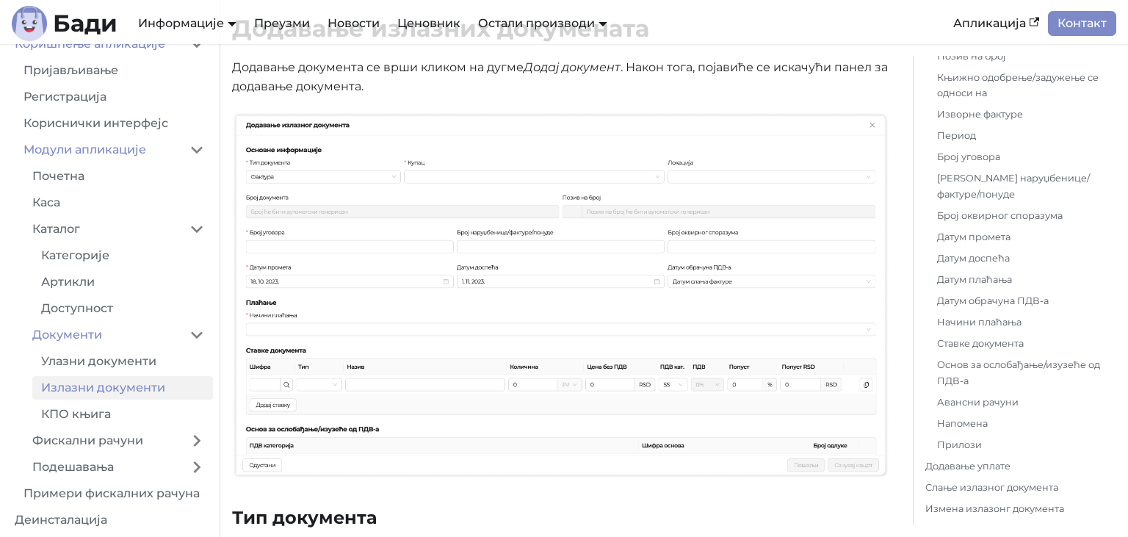
click at [402, 273] on img at bounding box center [560, 295] width 657 height 367
click at [552, 68] on em "Додај документ" at bounding box center [571, 67] width 97 height 14
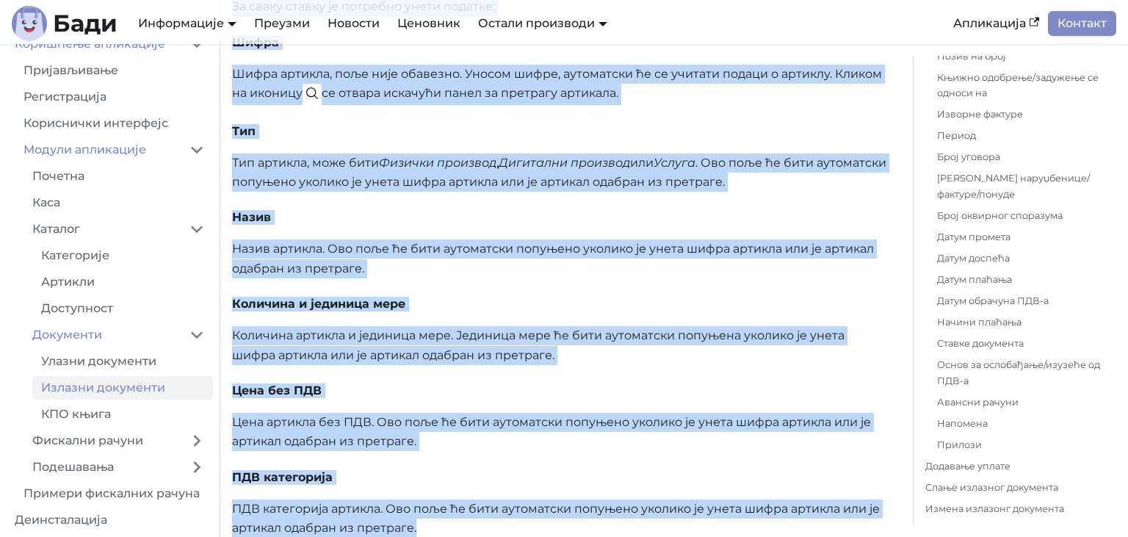
scroll to position [3799, 0]
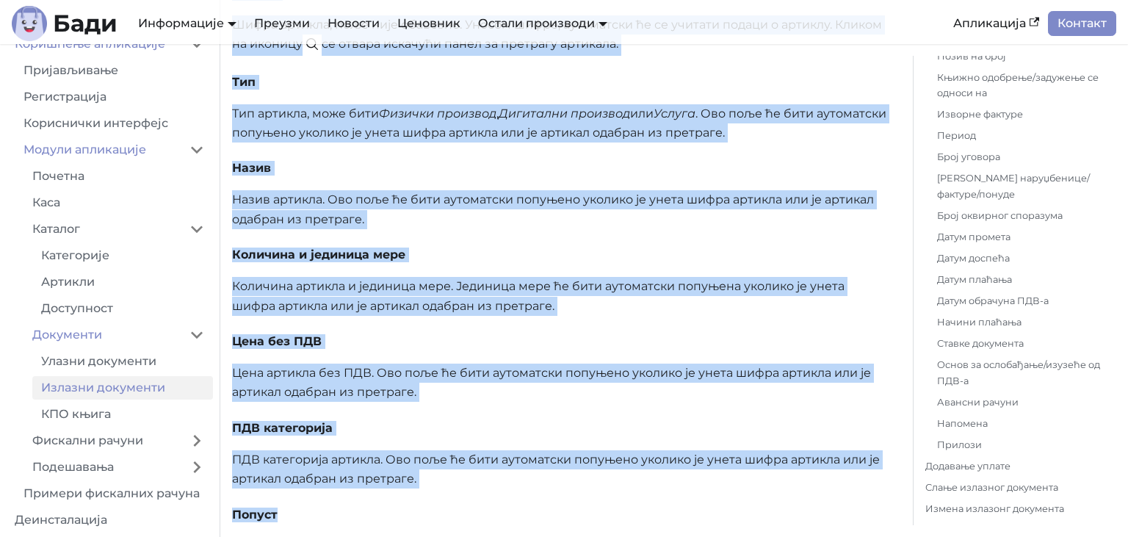
drag, startPoint x: 236, startPoint y: 103, endPoint x: 740, endPoint y: 503, distance: 643.2
copy div "Преузимање документа Документ можете преузети кликом на дугме Преузми ПДФ . Кли…"
click at [582, 190] on p "Назив артикла. Ово поље ће бити аутоматски попуњено уколико је унета шифра арти…" at bounding box center [560, 209] width 657 height 39
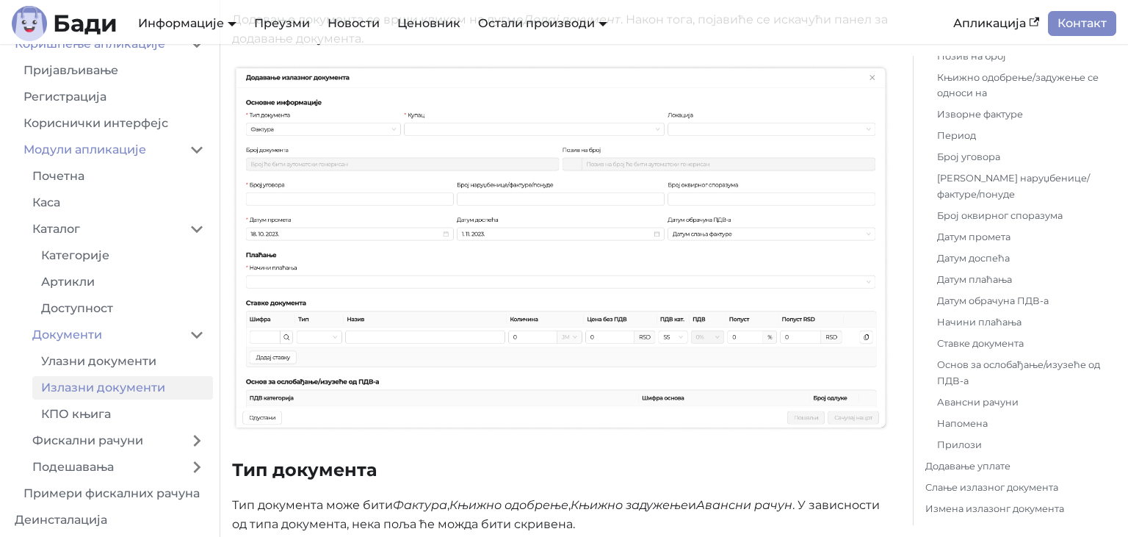
scroll to position [1628, 0]
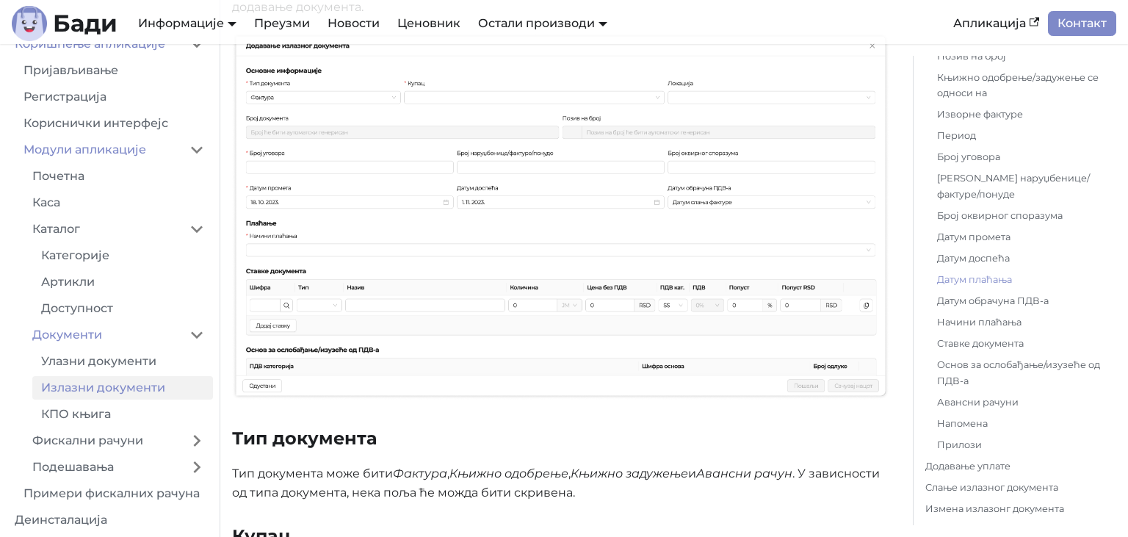
click at [983, 283] on link "Датум плаћања" at bounding box center [1020, 279] width 167 height 15
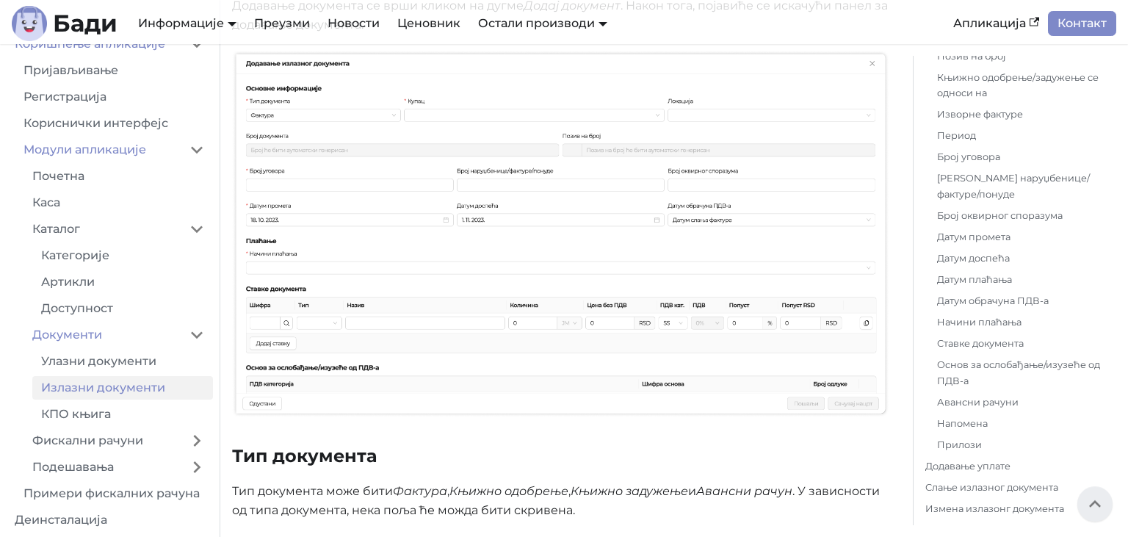
scroll to position [1533, 0]
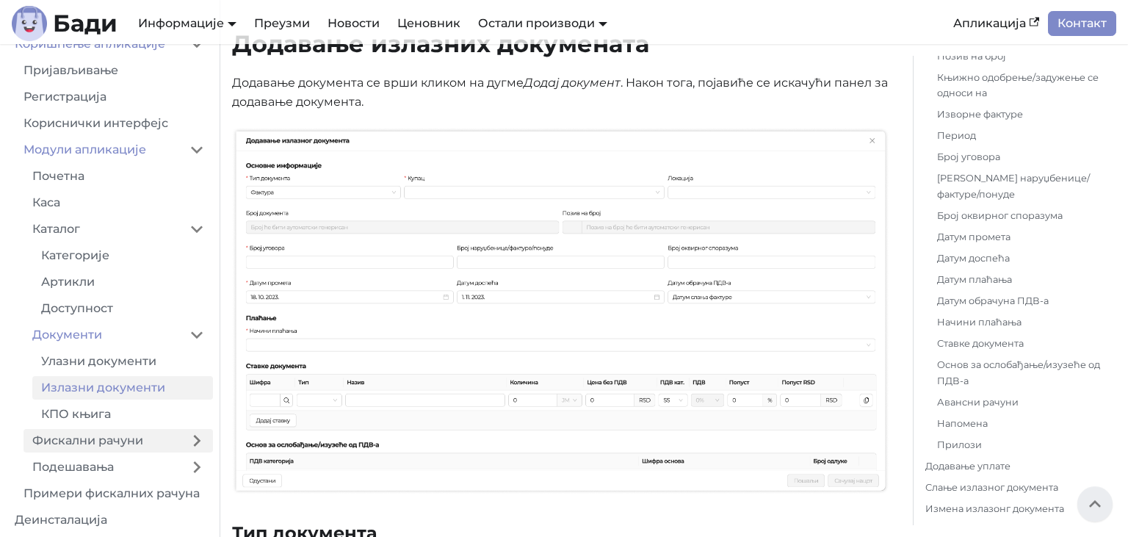
click at [102, 438] on link "Фискални рачуни" at bounding box center [101, 440] width 157 height 23
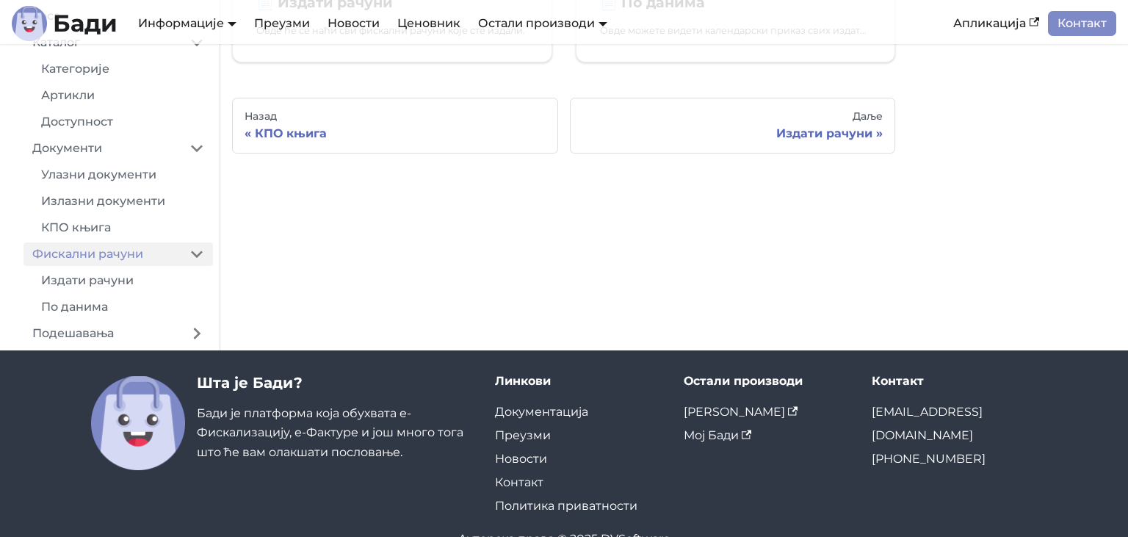
scroll to position [222, 0]
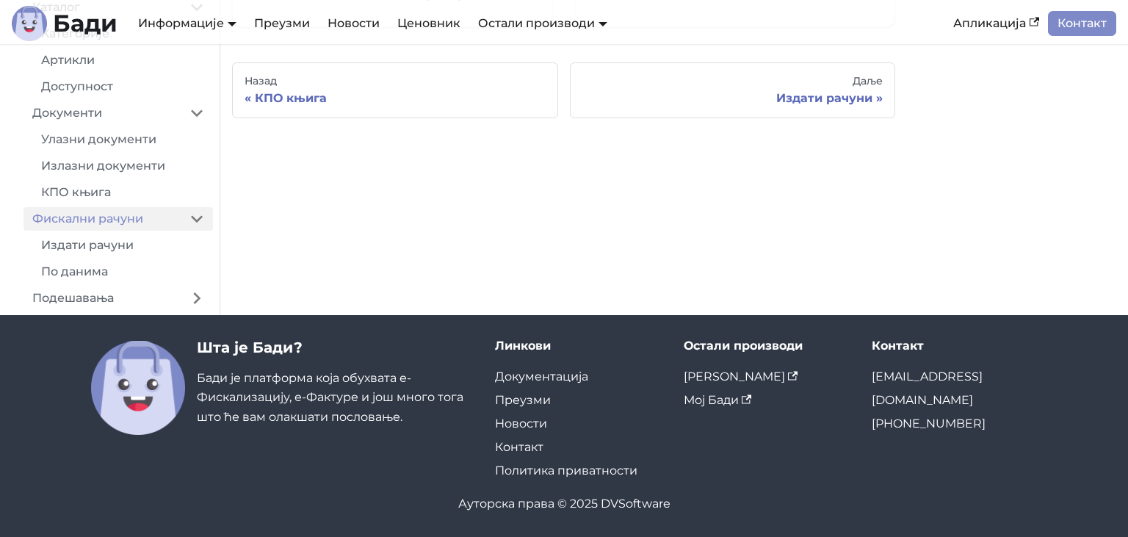
click at [93, 178] on ul "Улазни документи Излазни документи КПО књига" at bounding box center [117, 166] width 189 height 76
click at [94, 186] on link "КПО књига" at bounding box center [122, 192] width 181 height 23
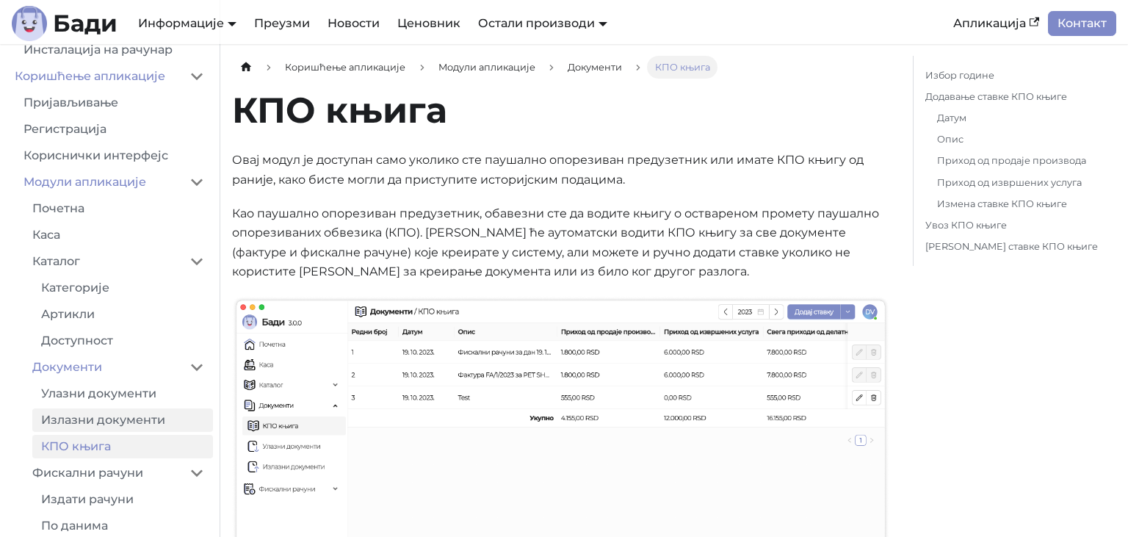
scroll to position [169, 0]
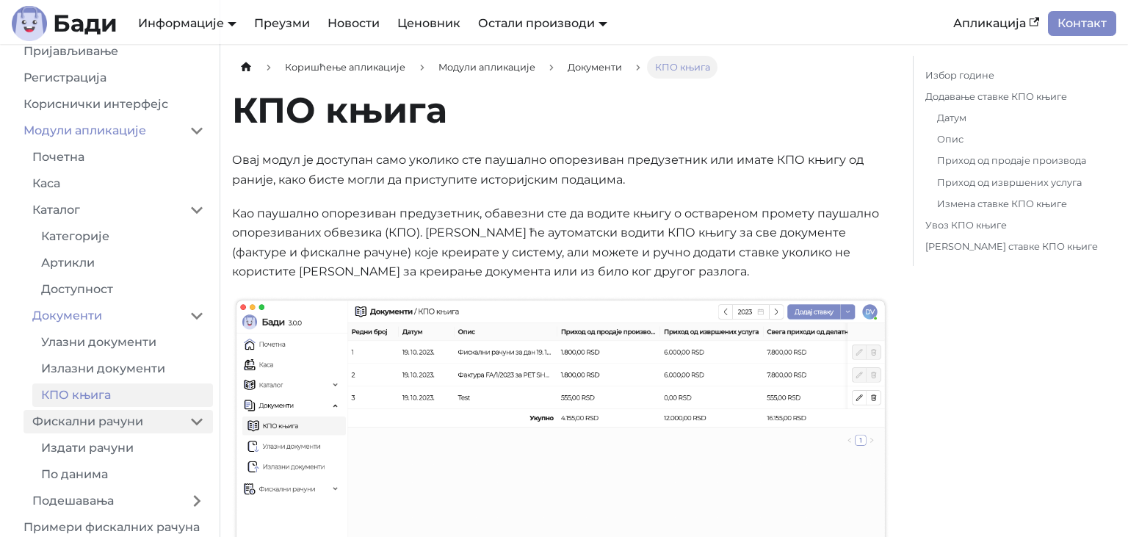
click at [117, 430] on link "Фискални рачуни" at bounding box center [101, 421] width 157 height 23
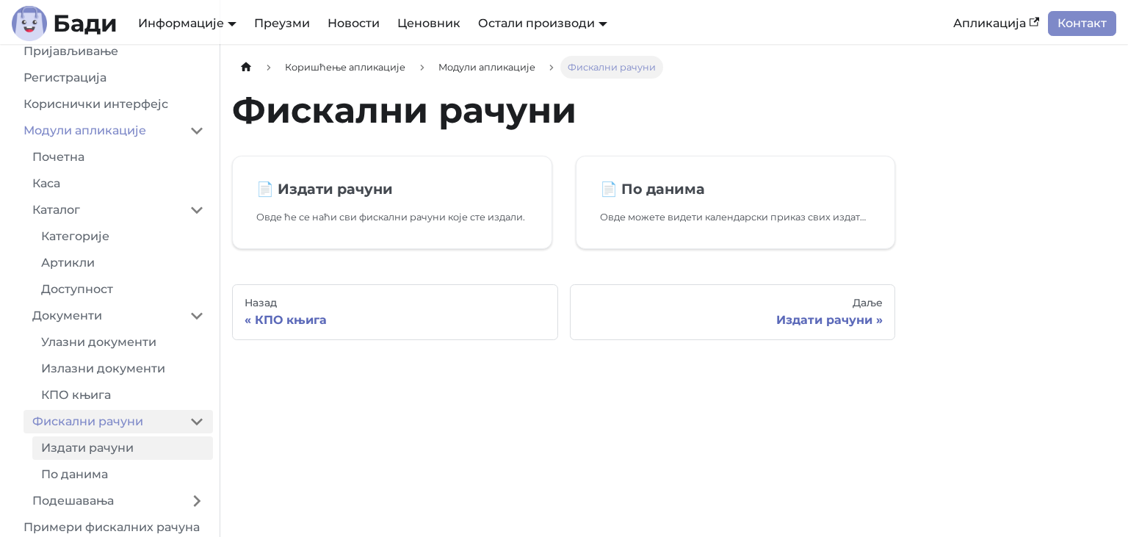
click at [113, 454] on link "Издати рачуни" at bounding box center [122, 447] width 181 height 23
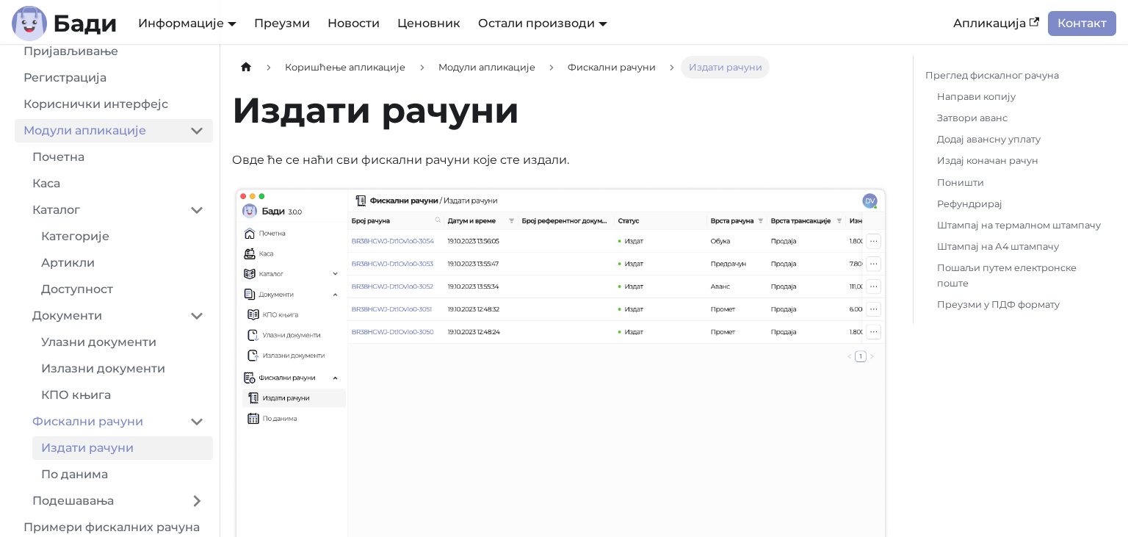
click at [40, 139] on link "Модули апликације" at bounding box center [98, 130] width 166 height 23
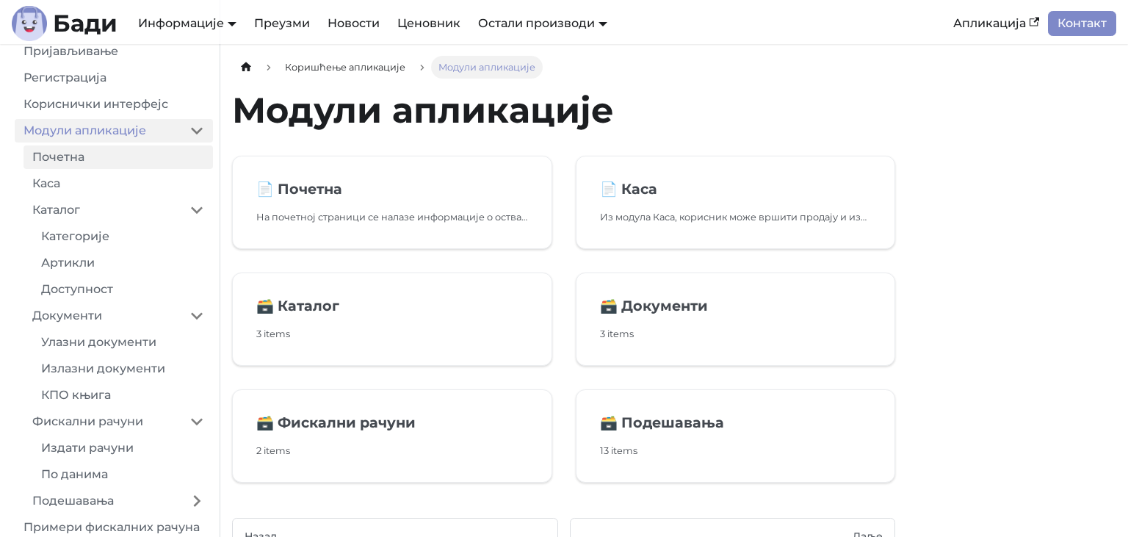
click at [40, 157] on link "Почетна" at bounding box center [117, 156] width 189 height 23
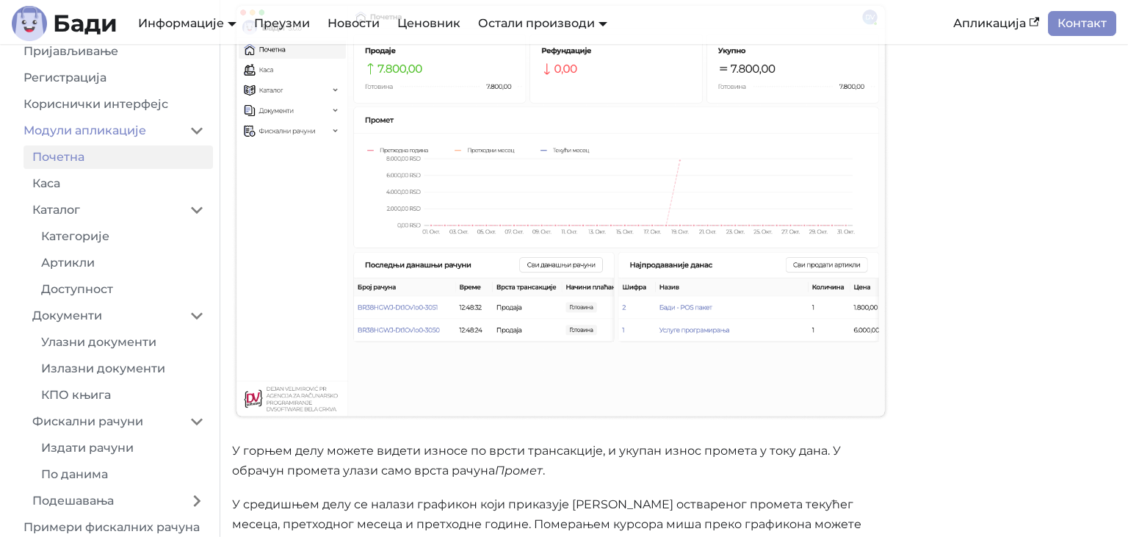
scroll to position [232, 0]
